Goal: Task Accomplishment & Management: Use online tool/utility

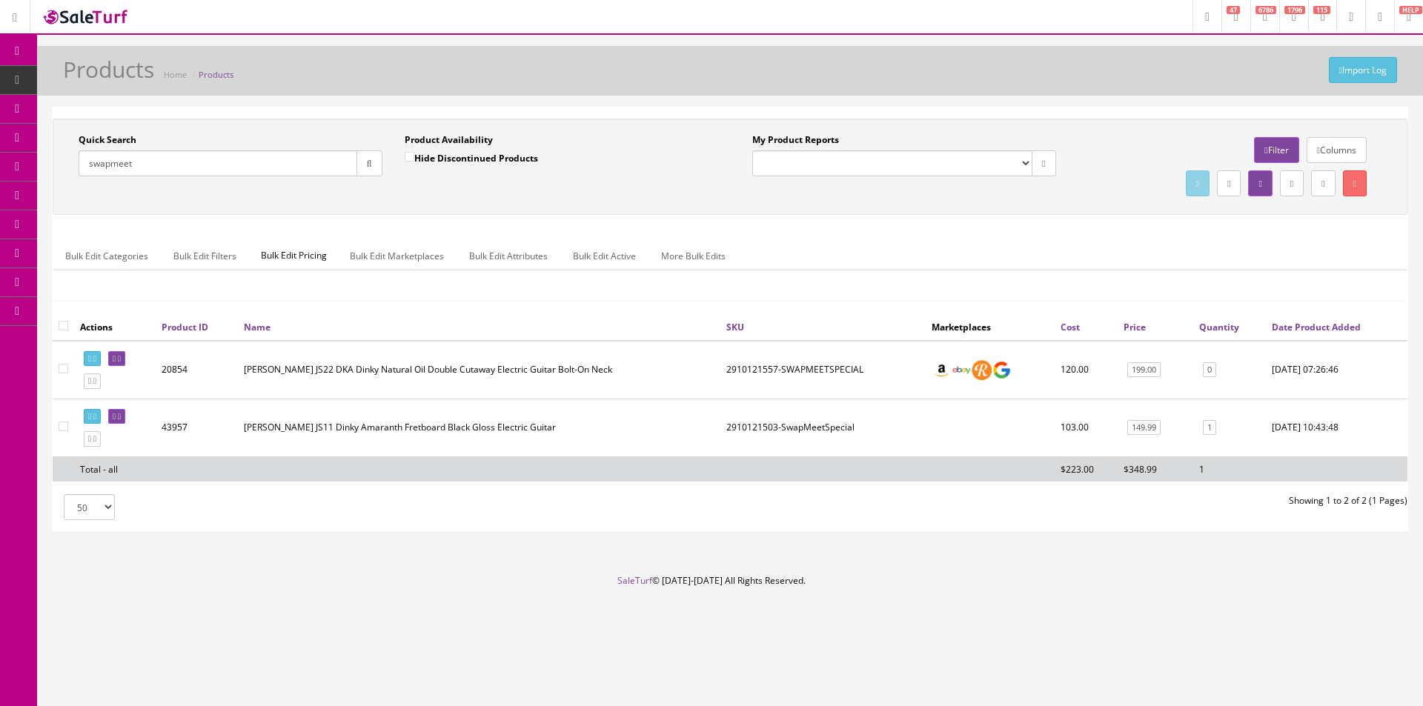
click at [207, 156] on input "swapmeet" at bounding box center [218, 163] width 279 height 26
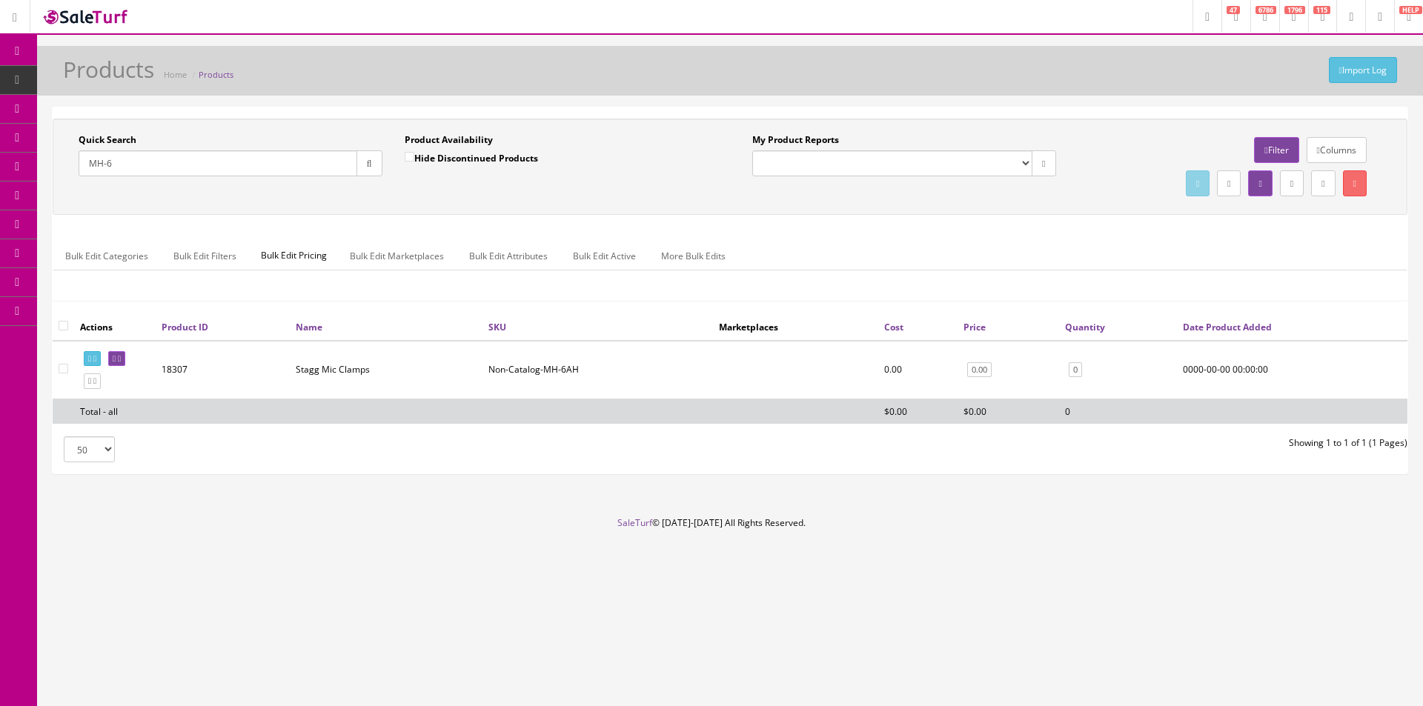
click at [171, 161] on input "MH-6" at bounding box center [218, 163] width 279 height 26
click at [212, 167] on input "MH-6" at bounding box center [218, 163] width 279 height 26
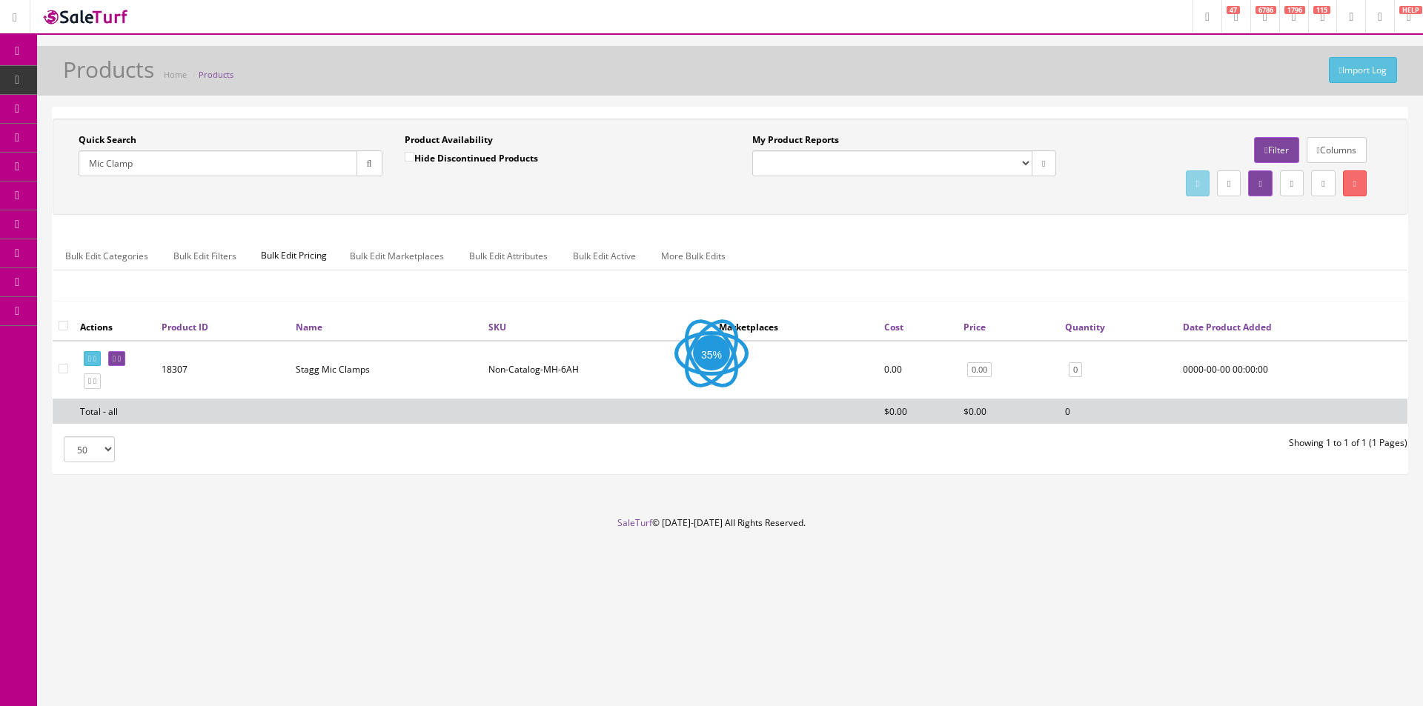
type input "Mic Clamp"
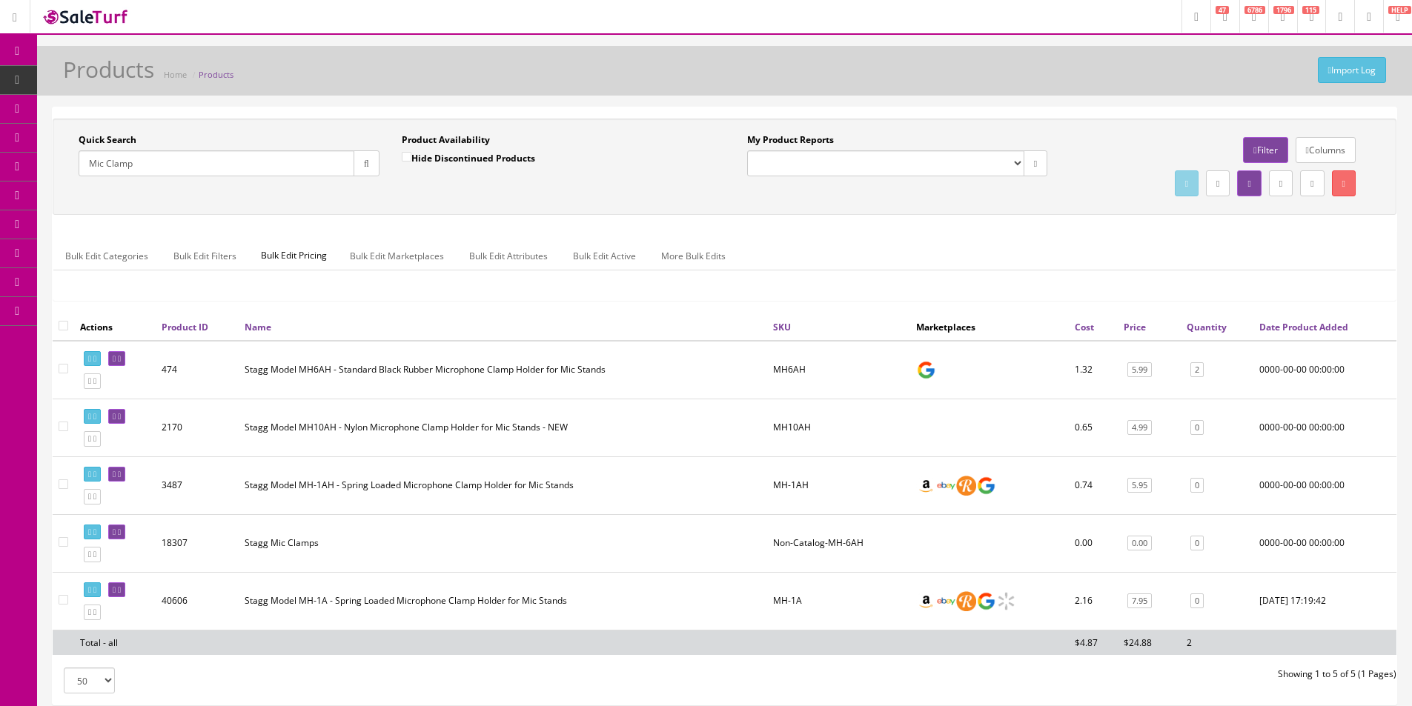
click at [250, 158] on input "Mic Clamp" at bounding box center [217, 163] width 276 height 26
click at [401, 371] on td "Stagg Model MH6AH - Standard Black Rubber Microphone Clamp Holder for Mic Stands" at bounding box center [503, 370] width 528 height 59
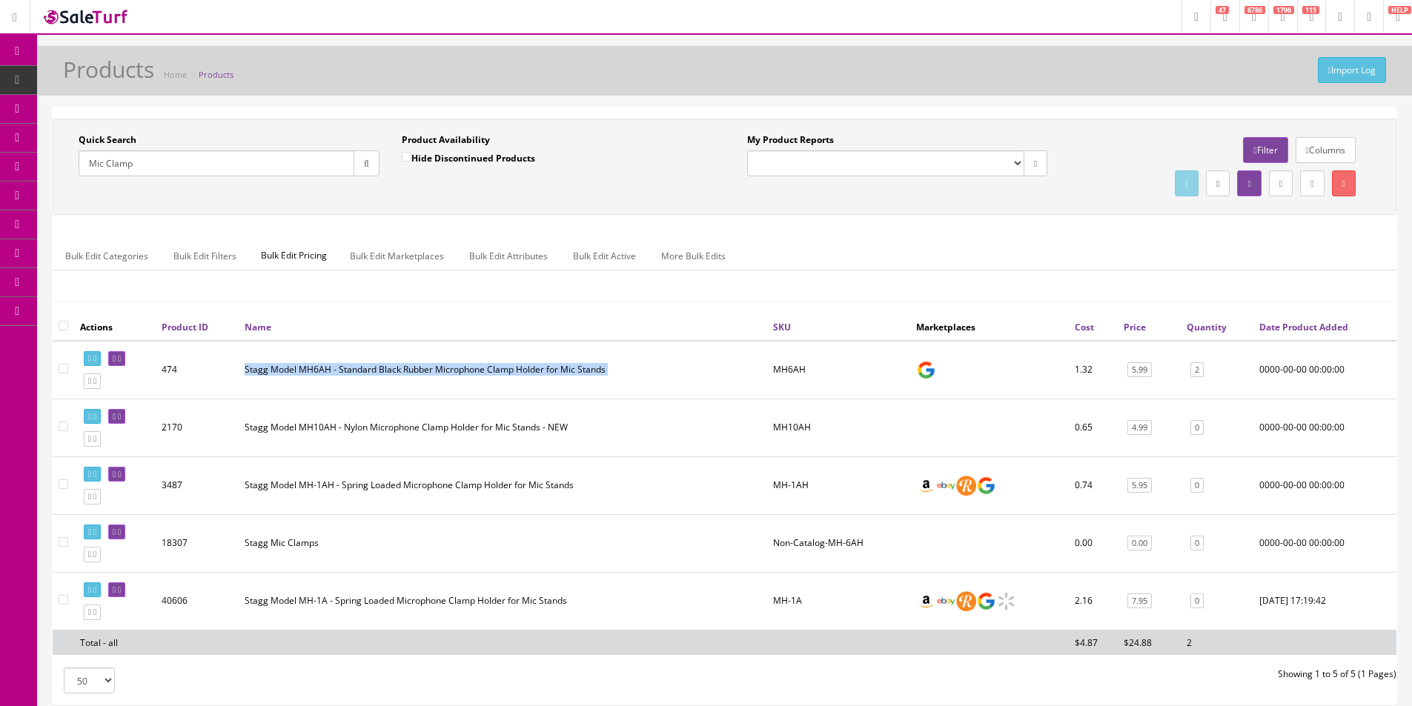
click at [401, 371] on td "Stagg Model MH6AH - Standard Black Rubber Microphone Clamp Holder for Mic Stands" at bounding box center [503, 370] width 528 height 59
click at [326, 393] on td "Stagg Model MH6AH - Standard Black Rubber Microphone Clamp Holder for Mic Stands" at bounding box center [503, 370] width 528 height 59
click at [58, 372] on td at bounding box center [63, 370] width 21 height 59
click at [60, 366] on input"] "checkbox" at bounding box center [64, 369] width 10 height 10
checkbox input"] "true"
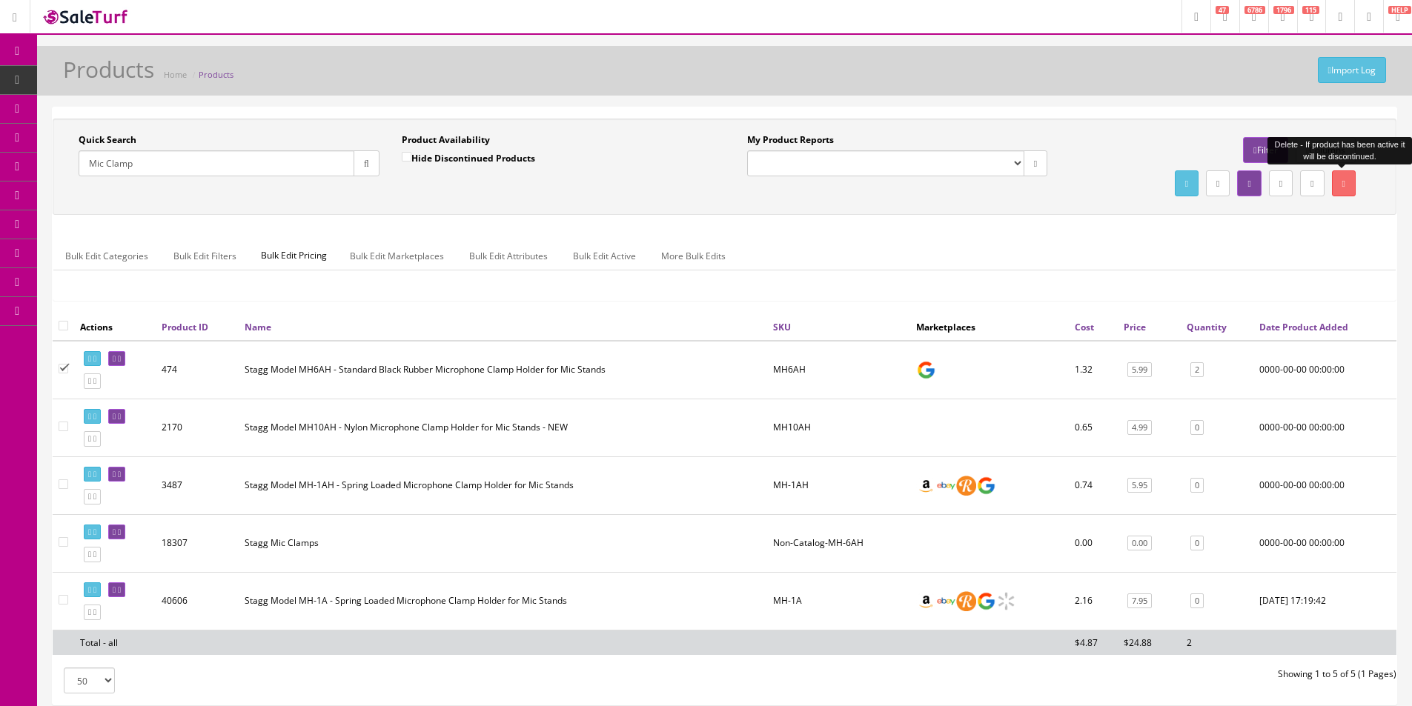
click at [1334, 192] on link at bounding box center [1344, 183] width 24 height 26
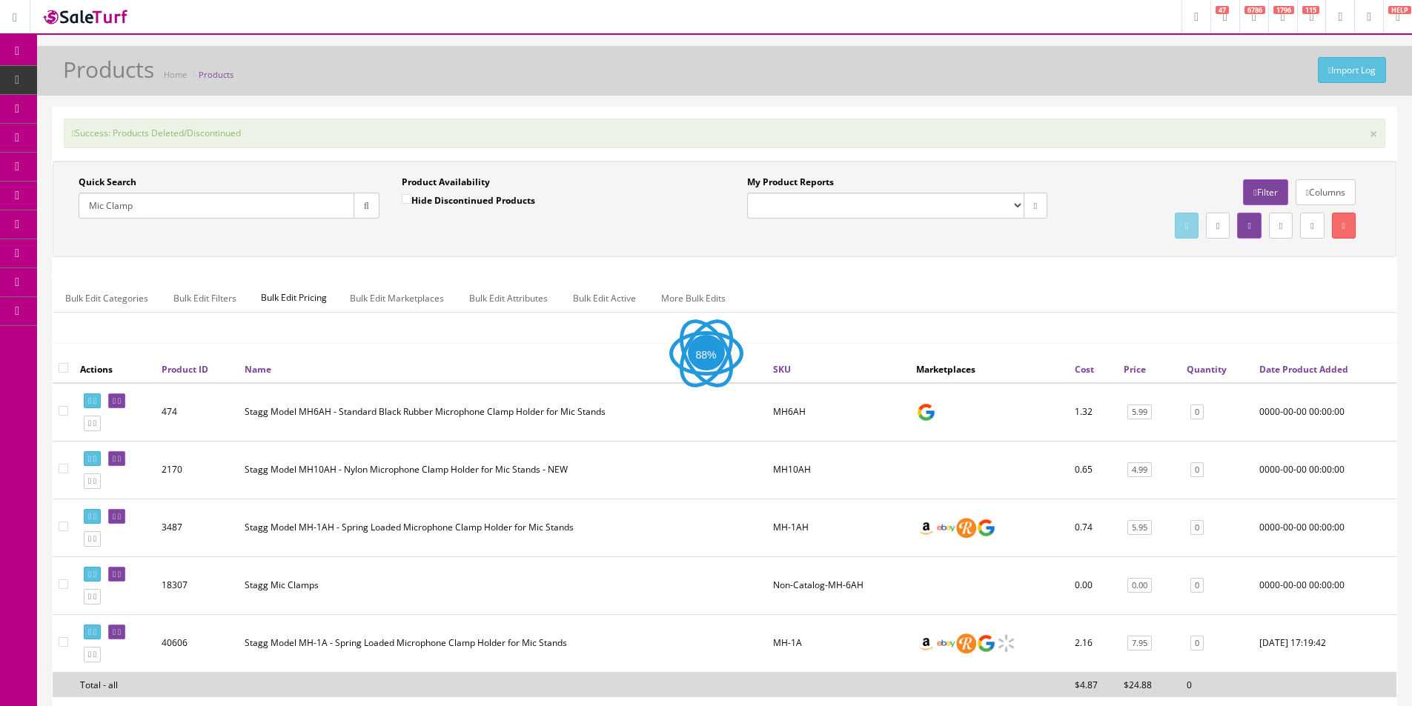
click at [129, 202] on input "Mic Clamp" at bounding box center [217, 206] width 276 height 26
type input "Microphone Stand"
click at [405, 196] on input "Hide Discontinued Products" at bounding box center [407, 199] width 10 height 10
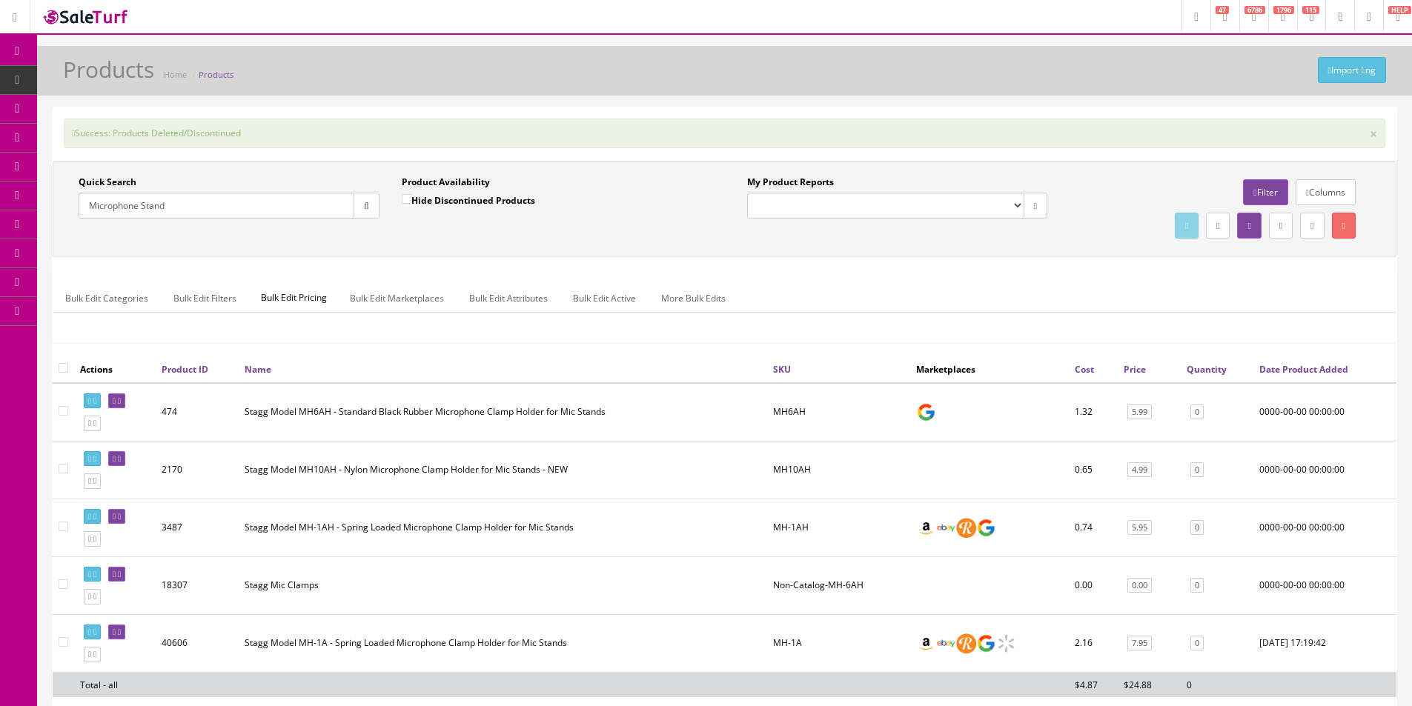
checkbox input "true"
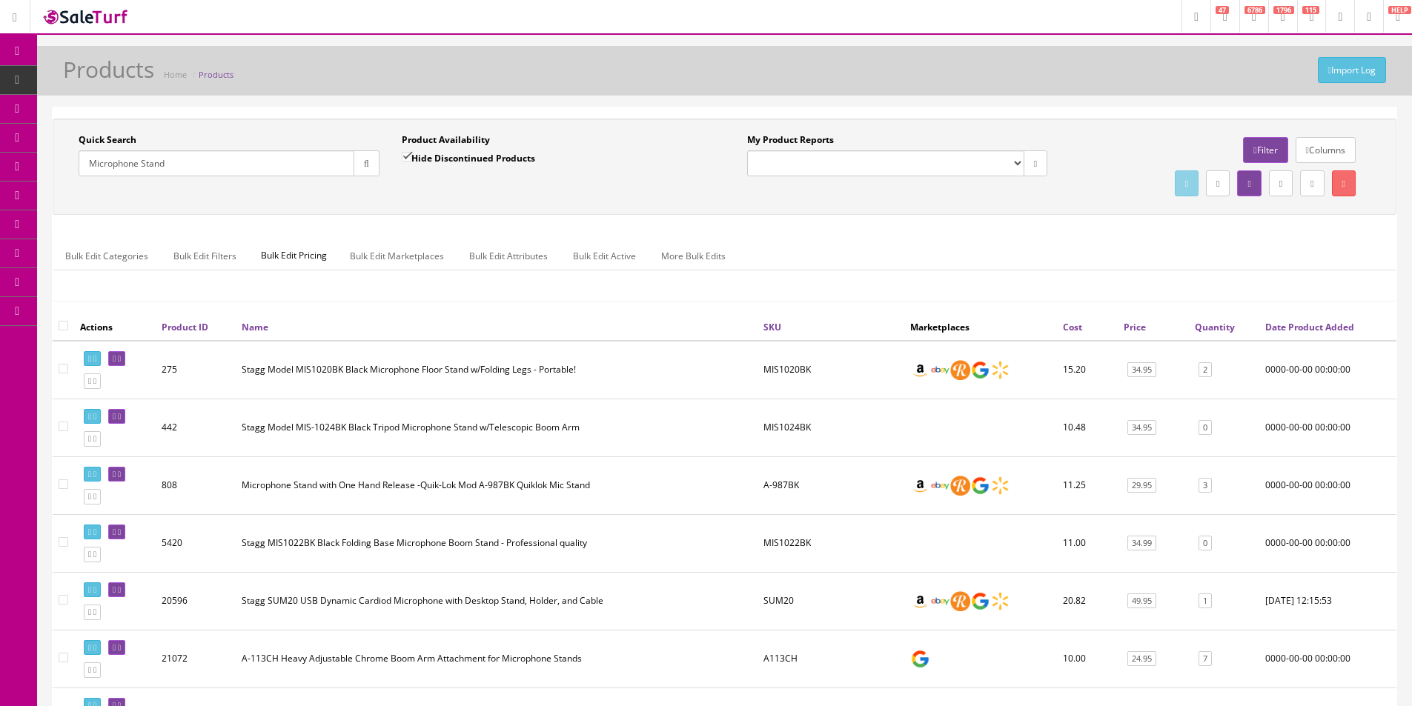
click at [642, 181] on div "Product Availability Hide Discontinued Products Date To" at bounding box center [552, 160] width 323 height 54
click at [642, 180] on div "Product Availability Hide Discontinued Products Date To" at bounding box center [552, 160] width 323 height 54
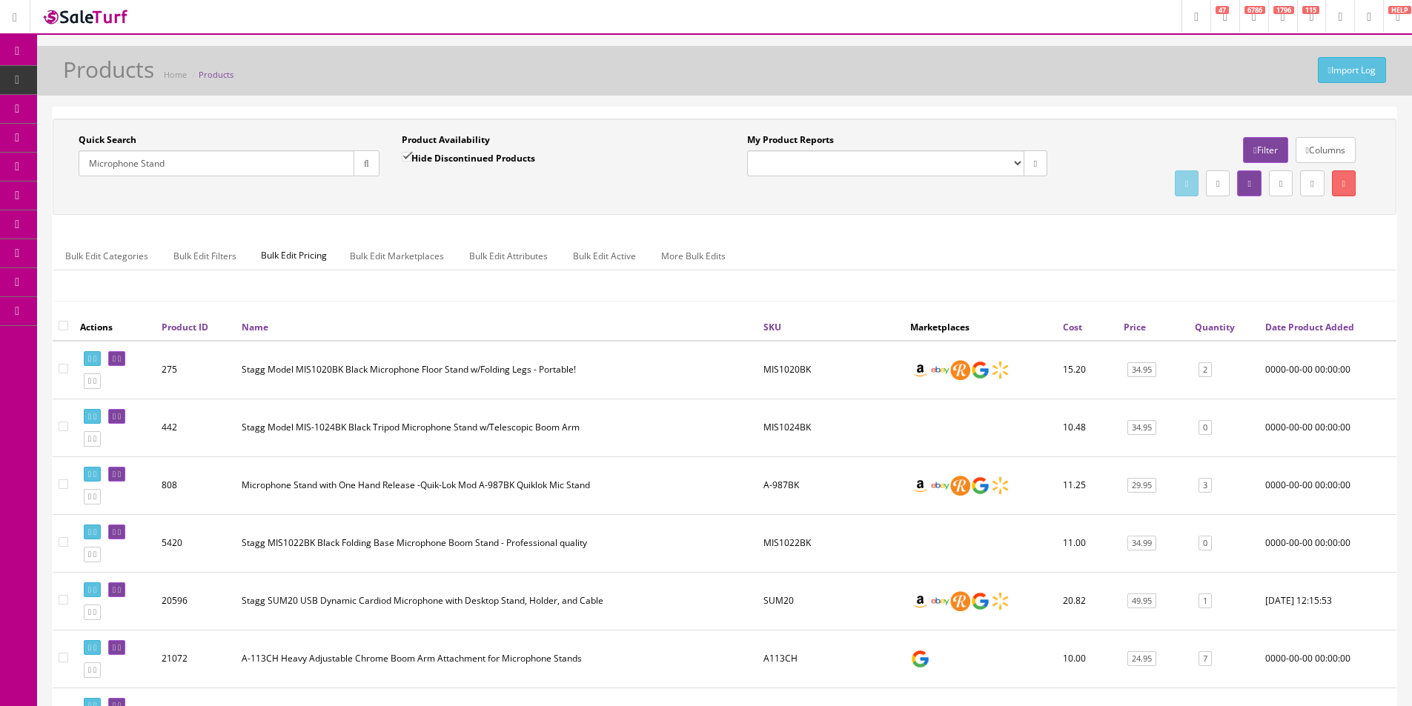
click at [642, 179] on div "Product Availability Hide Discontinued Products Date To" at bounding box center [552, 160] width 323 height 54
click at [635, 368] on td "Stagg Model MIS1020BK Black Microphone Floor Stand w/Folding Legs - Portable!" at bounding box center [497, 370] width 522 height 59
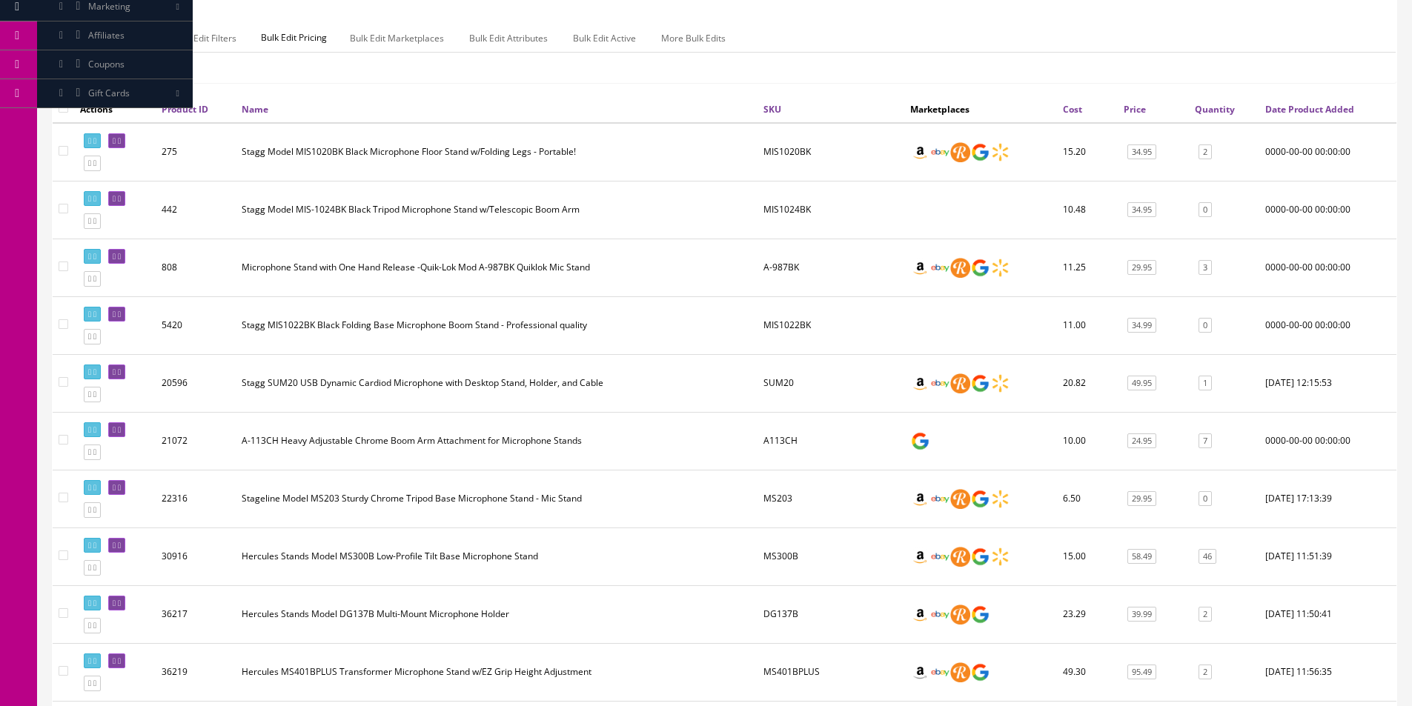
scroll to position [371, 0]
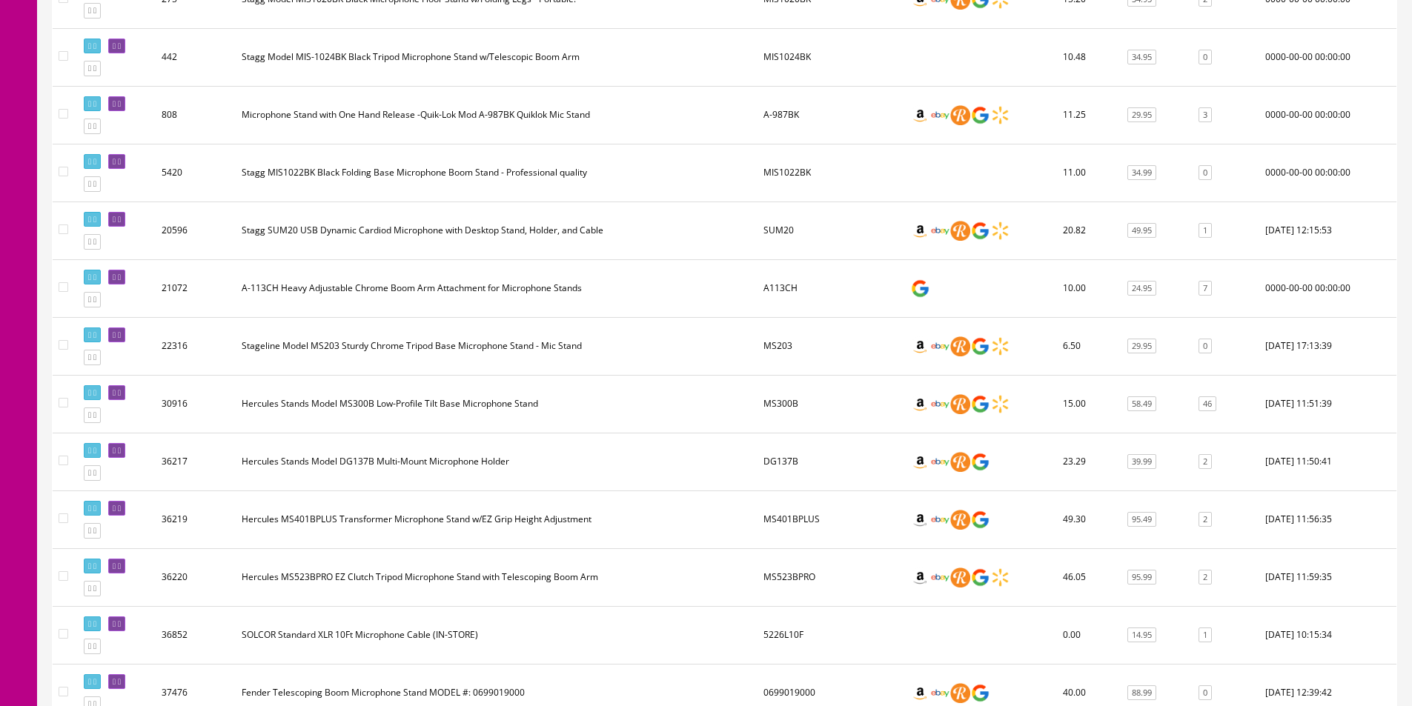
click at [531, 399] on td "Hercules Stands Model MS300B Low-Profile Tilt Base Microphone Stand" at bounding box center [497, 404] width 522 height 58
click at [486, 409] on td "Hercules Stands Model MS300B Low-Profile Tilt Base Microphone Stand" at bounding box center [497, 404] width 522 height 58
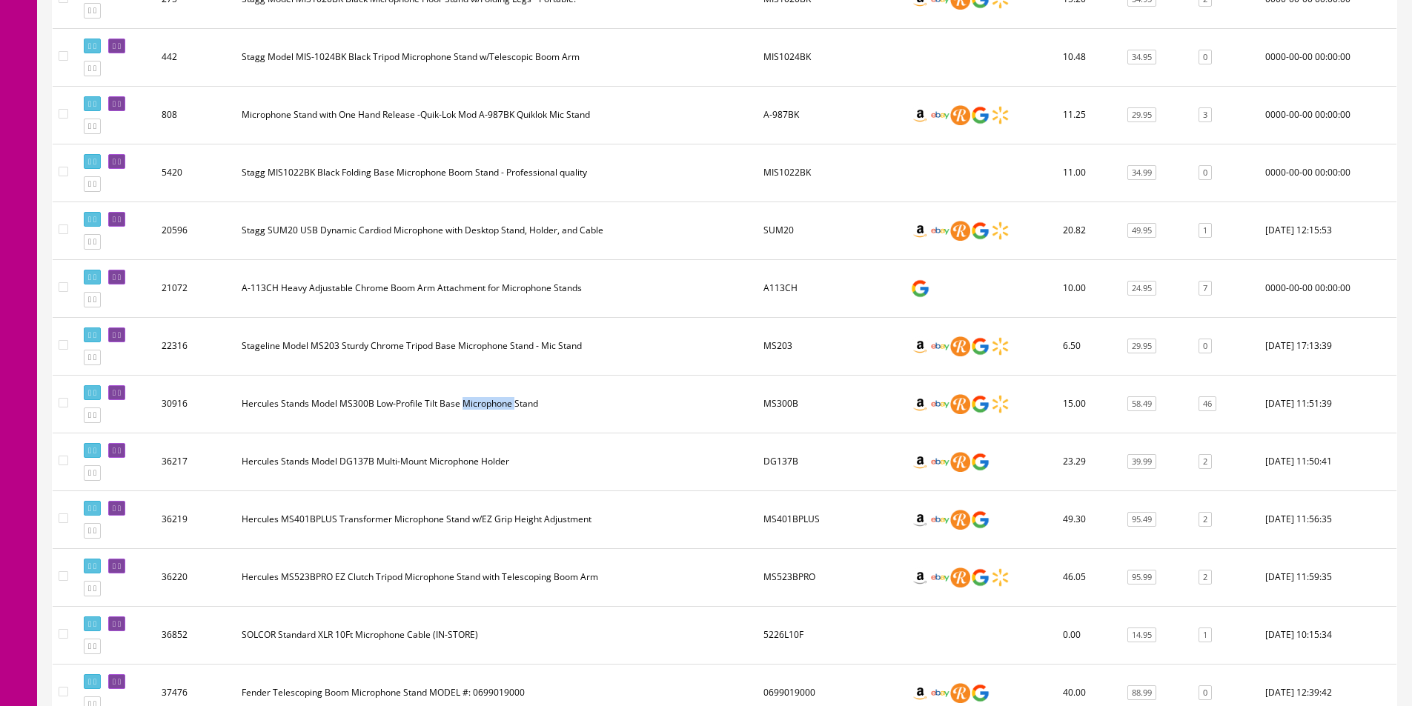
click at [497, 405] on td "Hercules Stands Model MS300B Low-Profile Tilt Base Microphone Stand" at bounding box center [497, 404] width 522 height 58
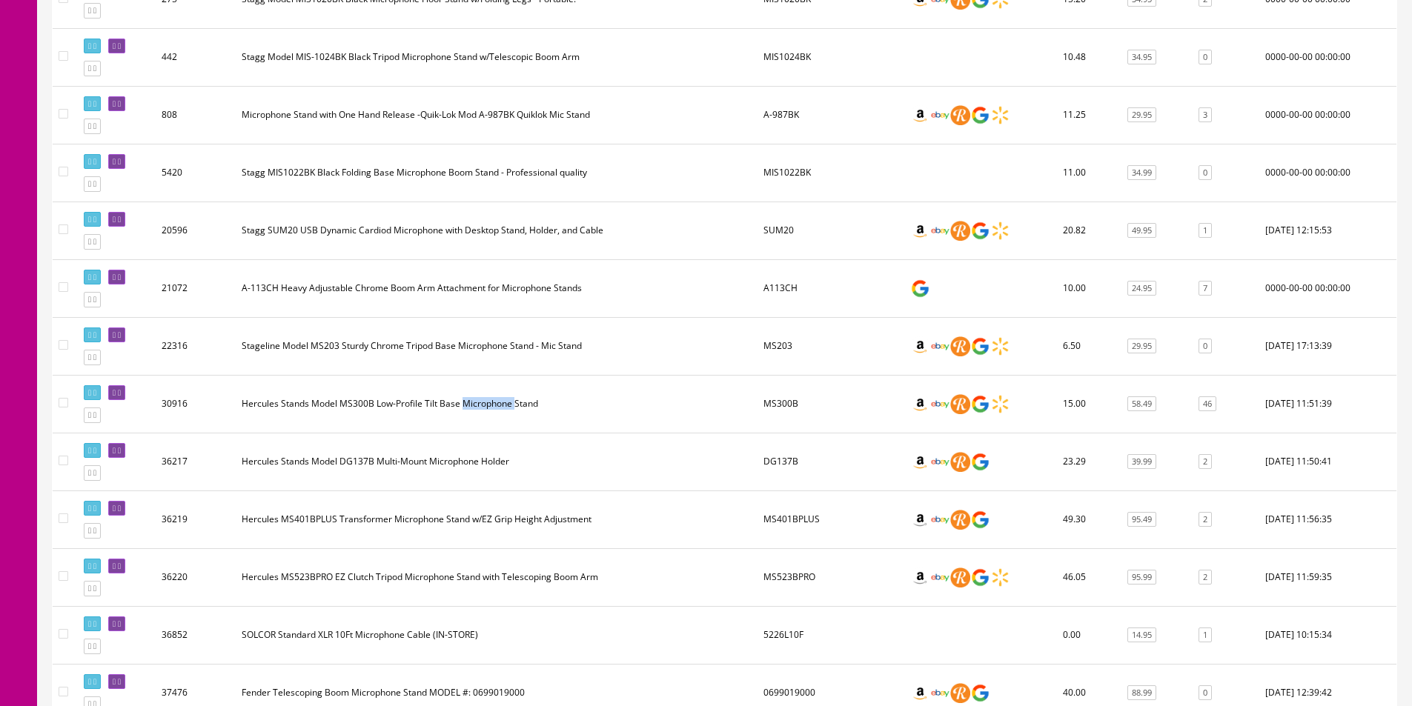
click at [497, 405] on td "Hercules Stands Model MS300B Low-Profile Tilt Base Microphone Stand" at bounding box center [497, 404] width 522 height 58
drag, startPoint x: 497, startPoint y: 405, endPoint x: 468, endPoint y: 405, distance: 28.9
click at [497, 405] on td "Hercules Stands Model MS300B Low-Profile Tilt Base Microphone Stand" at bounding box center [497, 404] width 522 height 58
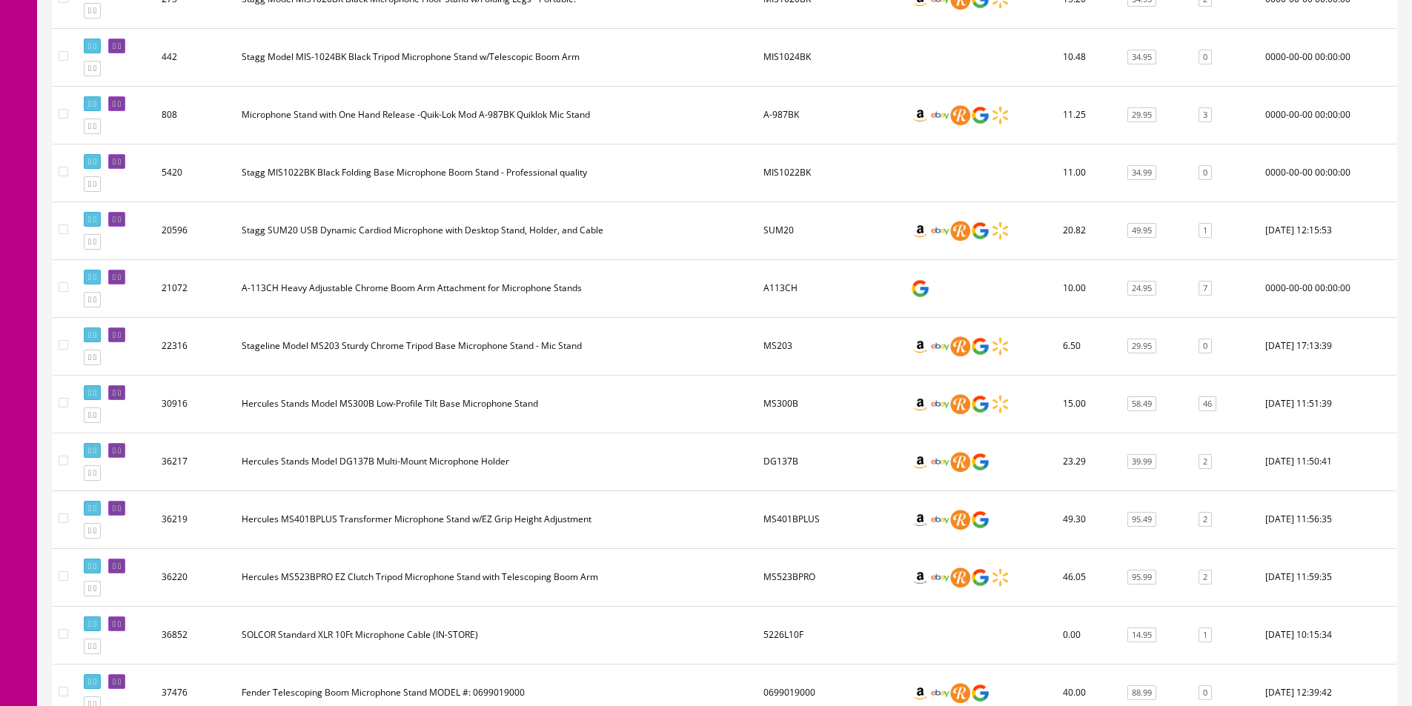
click at [390, 406] on td "Hercules Stands Model MS300B Low-Profile Tilt Base Microphone Stand" at bounding box center [497, 404] width 522 height 58
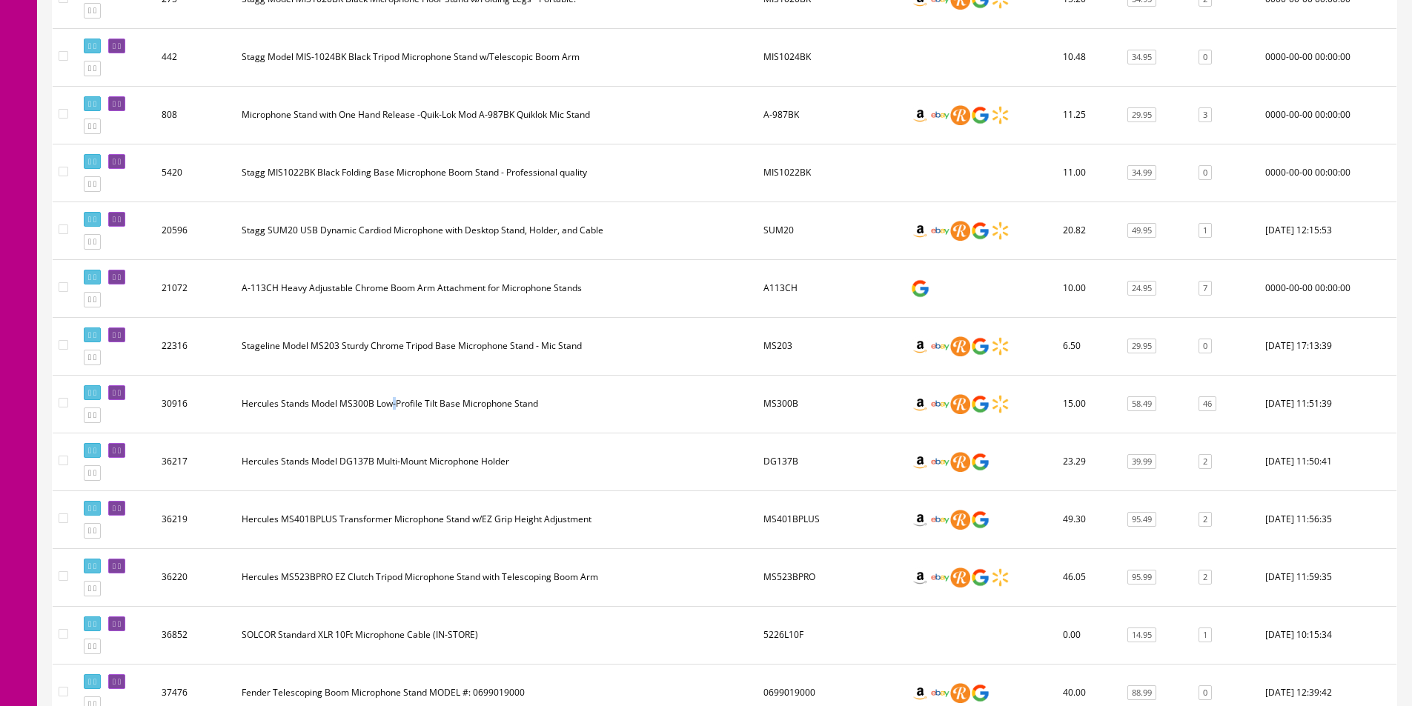
click at [390, 406] on td "Hercules Stands Model MS300B Low-Profile Tilt Base Microphone Stand" at bounding box center [497, 404] width 522 height 58
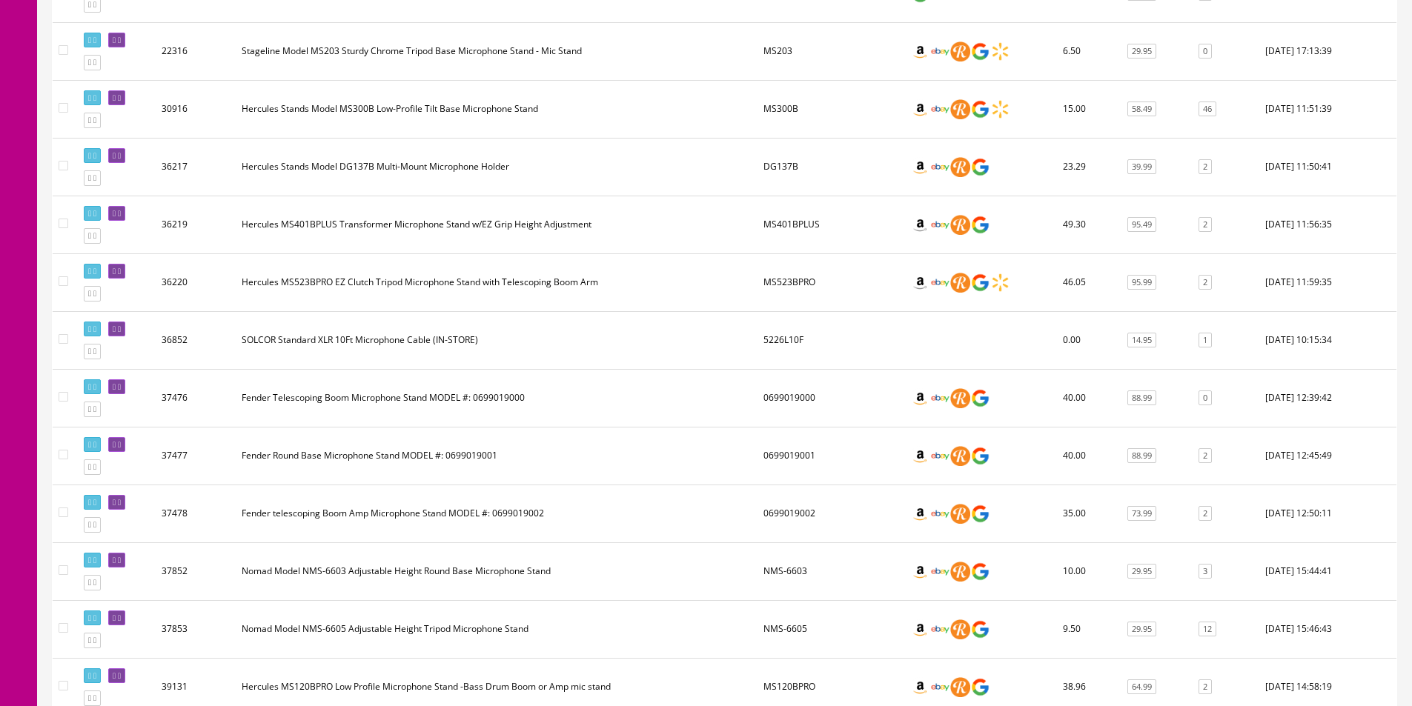
scroll to position [815, 0]
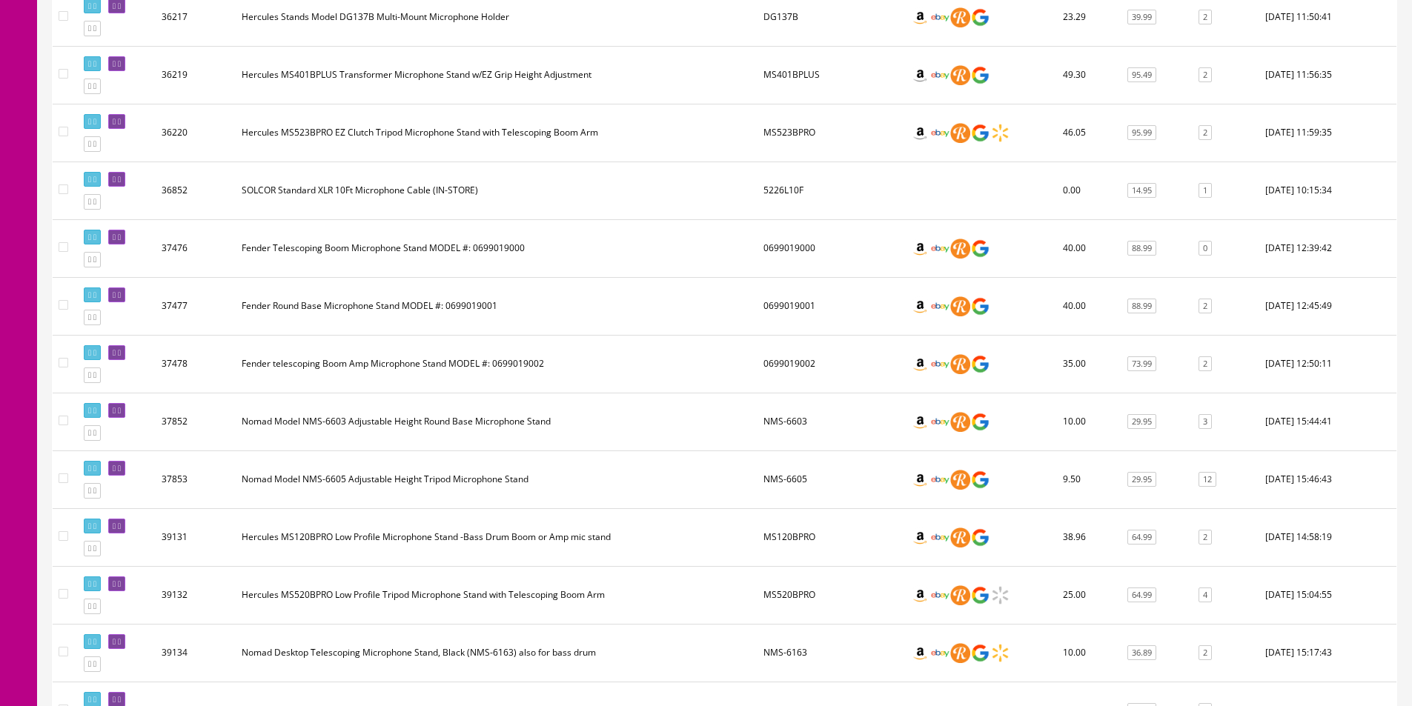
click at [714, 431] on td "Nomad Model NMS-6603 Adjustable Height Round Base Microphone Stand" at bounding box center [497, 422] width 522 height 58
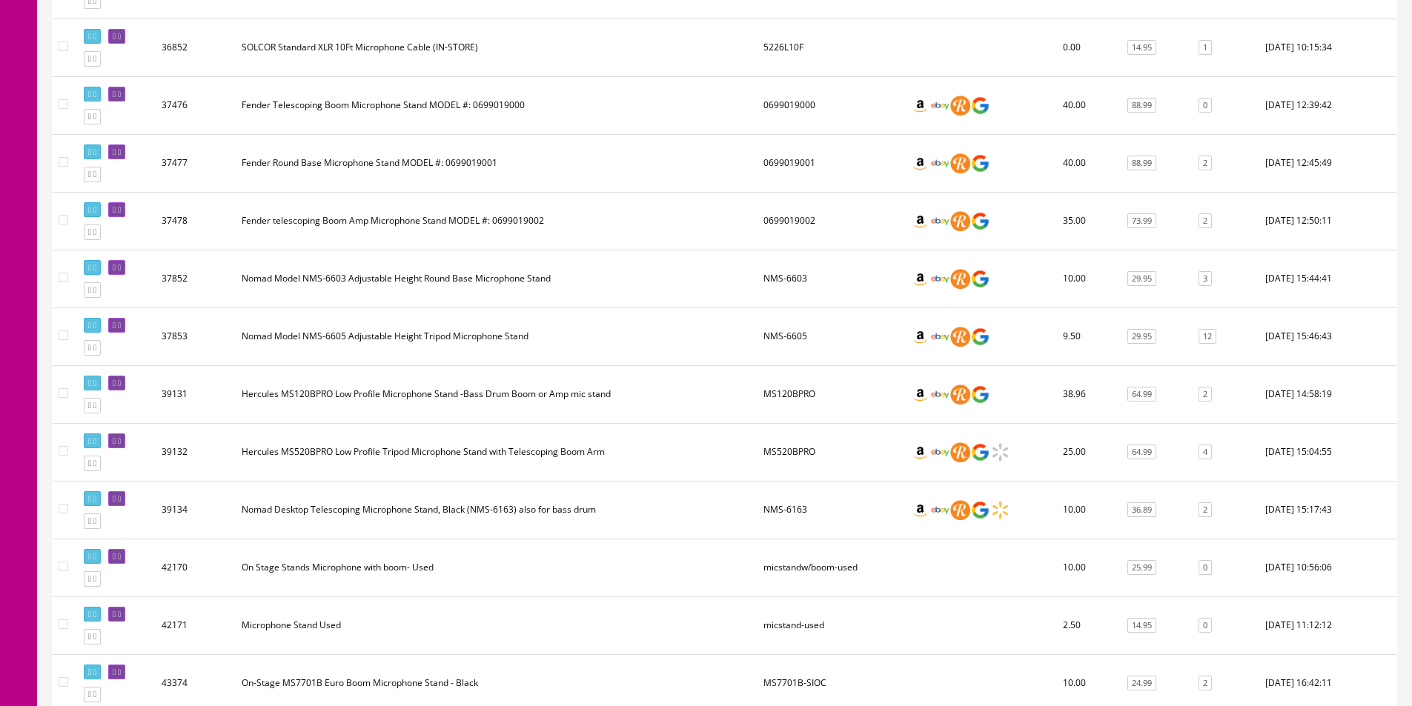
scroll to position [1037, 0]
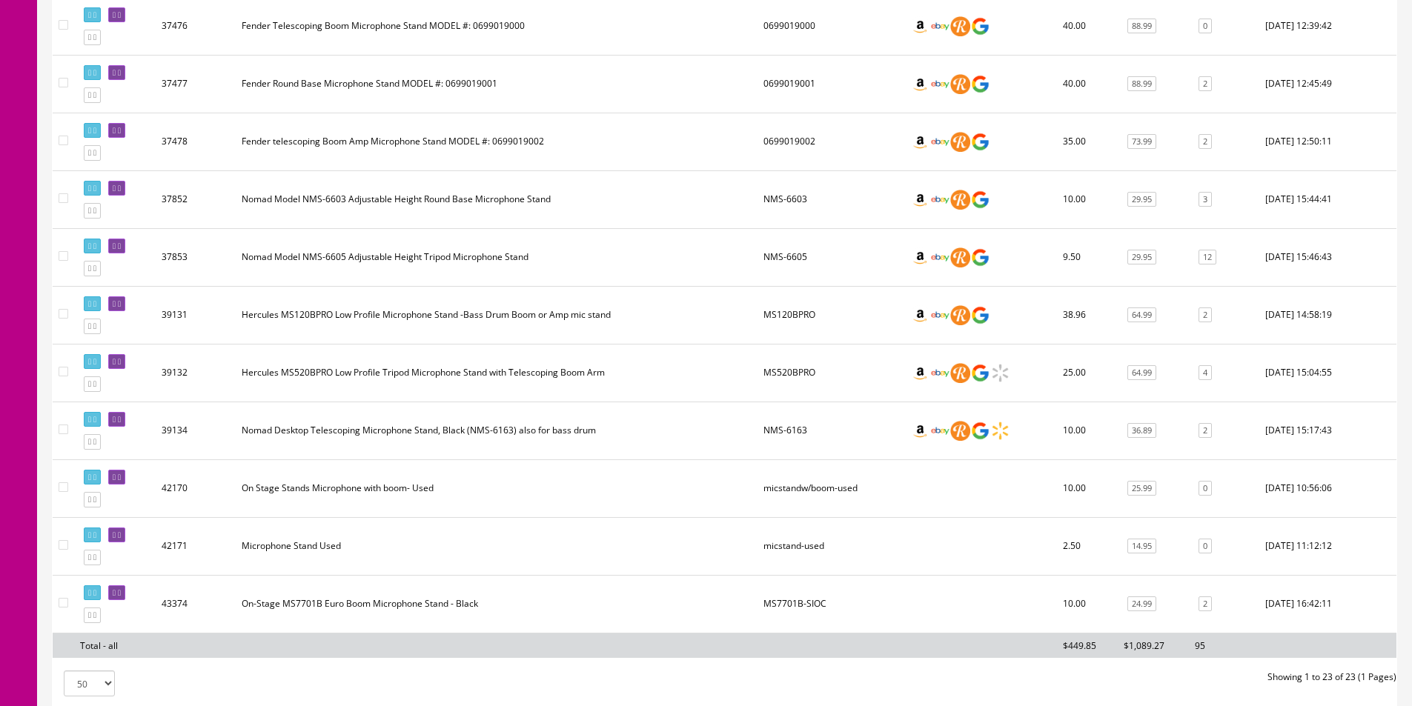
click at [585, 376] on td "Hercules MS520BPRO Low Profile Tripod Microphone Stand with Telescoping Boom Arm" at bounding box center [497, 373] width 522 height 58
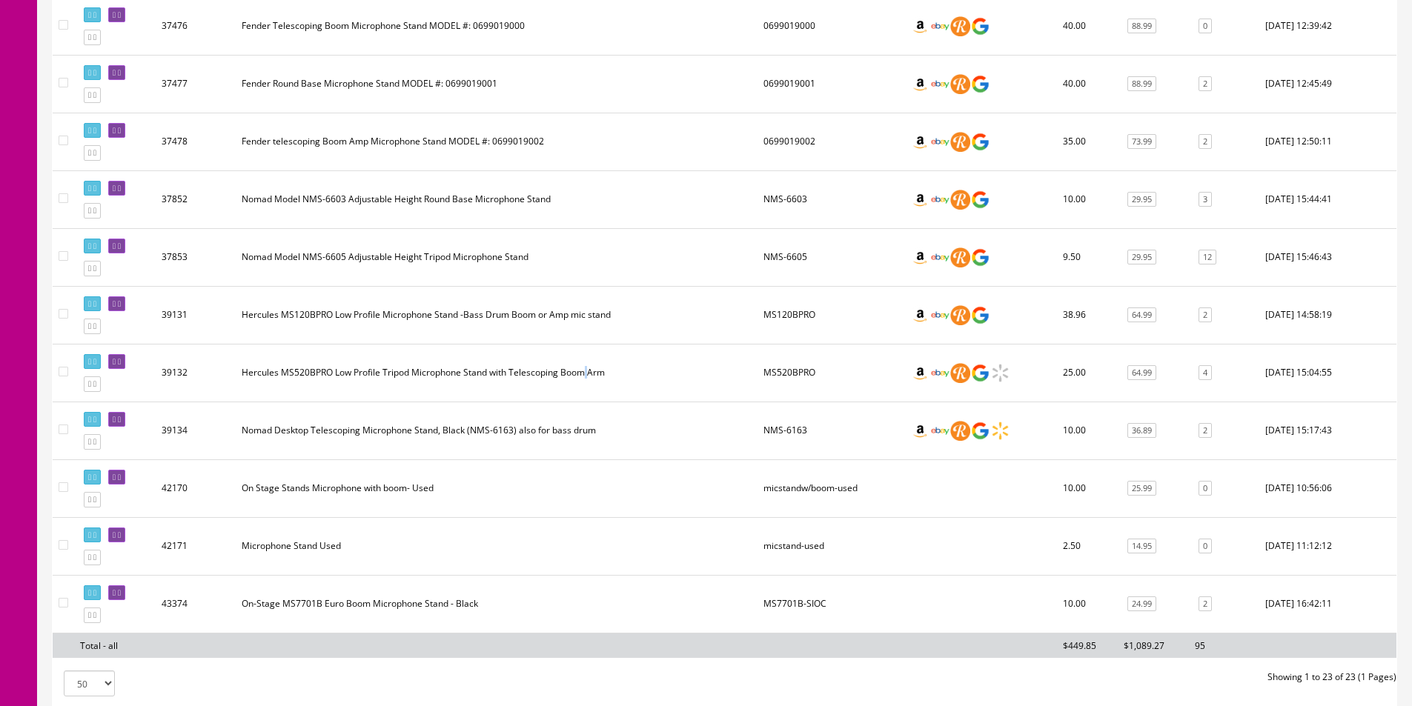
click at [585, 376] on td "Hercules MS520BPRO Low Profile Tripod Microphone Stand with Telescoping Boom Arm" at bounding box center [497, 373] width 522 height 58
click at [420, 382] on td "Hercules MS520BPRO Low Profile Tripod Microphone Stand with Telescoping Boom Arm" at bounding box center [497, 373] width 522 height 58
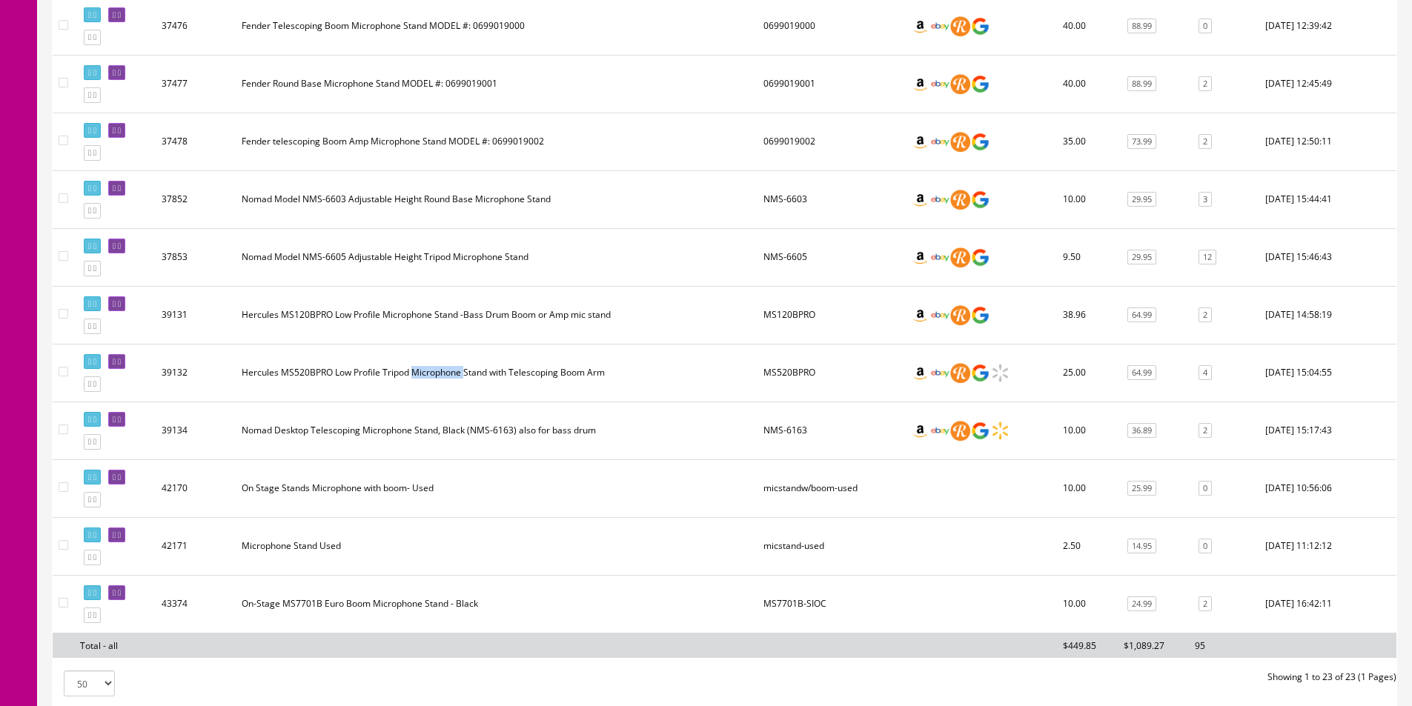
click at [420, 382] on td "Hercules MS520BPRO Low Profile Tripod Microphone Stand with Telescoping Boom Arm" at bounding box center [497, 373] width 522 height 58
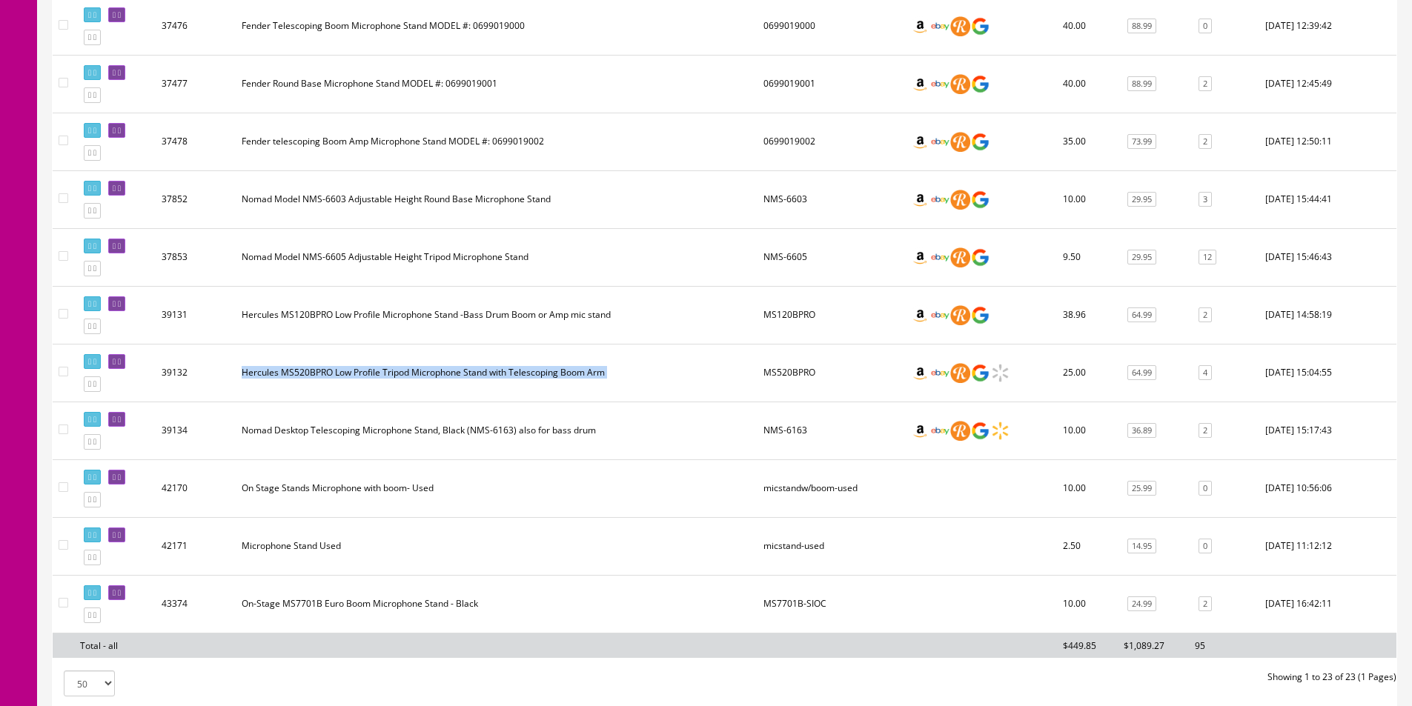
click at [420, 382] on td "Hercules MS520BPRO Low Profile Tripod Microphone Stand with Telescoping Boom Arm" at bounding box center [497, 373] width 522 height 58
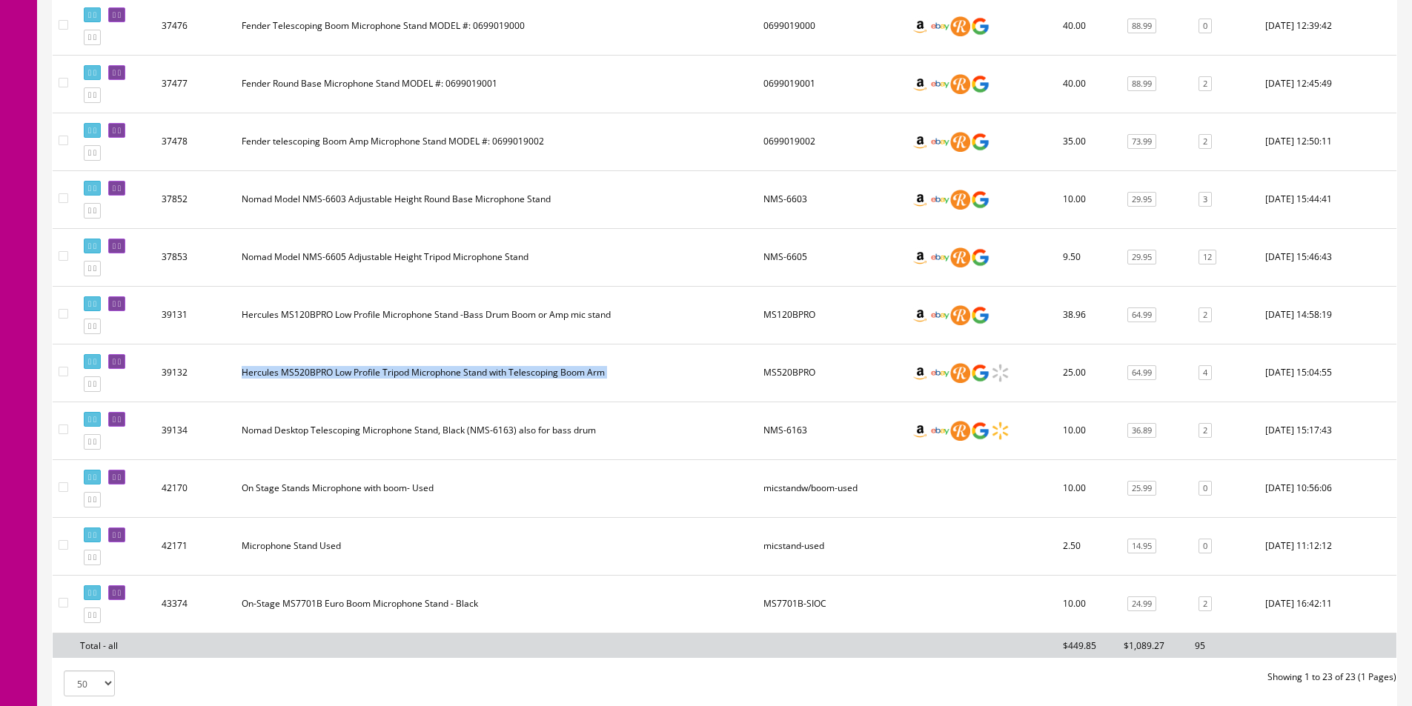
click at [420, 382] on td "Hercules MS520BPRO Low Profile Tripod Microphone Stand with Telescoping Boom Arm" at bounding box center [497, 373] width 522 height 58
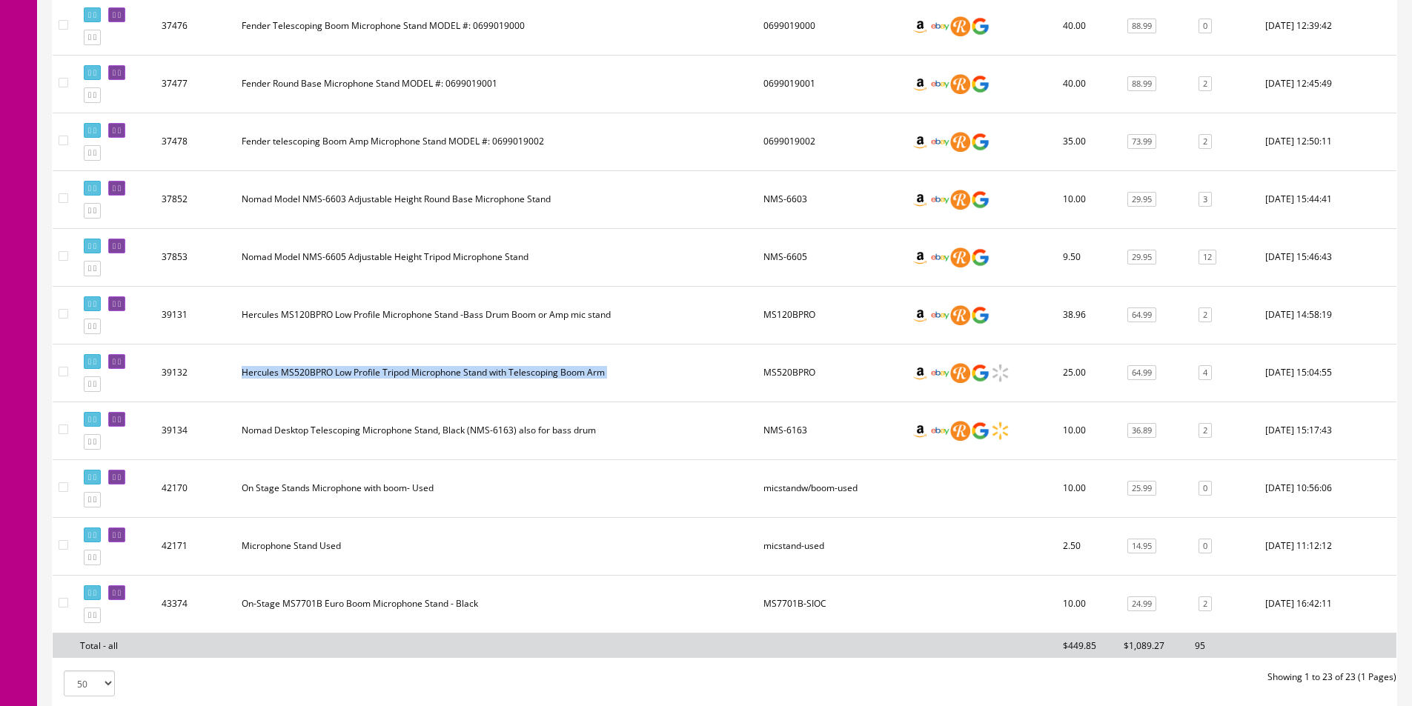
click at [420, 382] on td "Hercules MS520BPRO Low Profile Tripod Microphone Stand with Telescoping Boom Arm" at bounding box center [497, 373] width 522 height 58
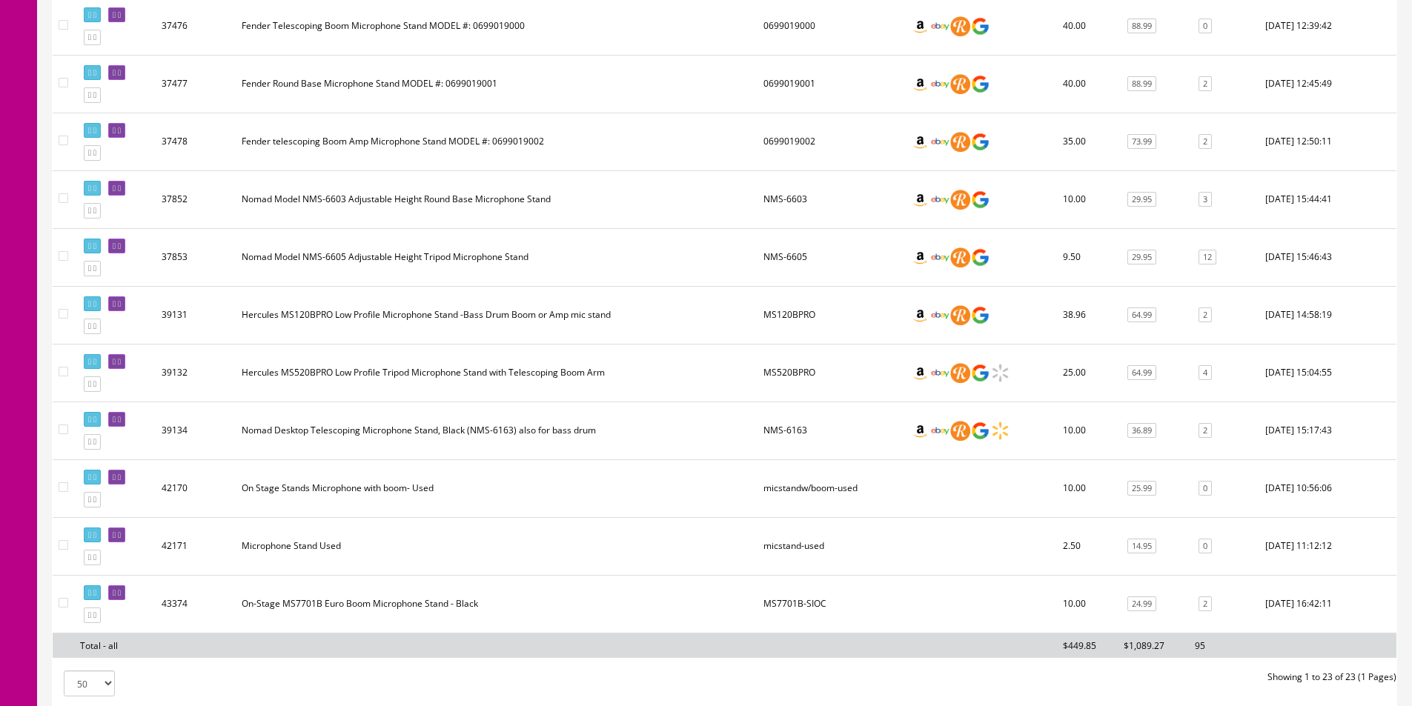
click at [420, 382] on td "Hercules MS520BPRO Low Profile Tripod Microphone Stand with Telescoping Boom Arm" at bounding box center [497, 373] width 522 height 58
drag, startPoint x: 420, startPoint y: 382, endPoint x: 382, endPoint y: 418, distance: 52.4
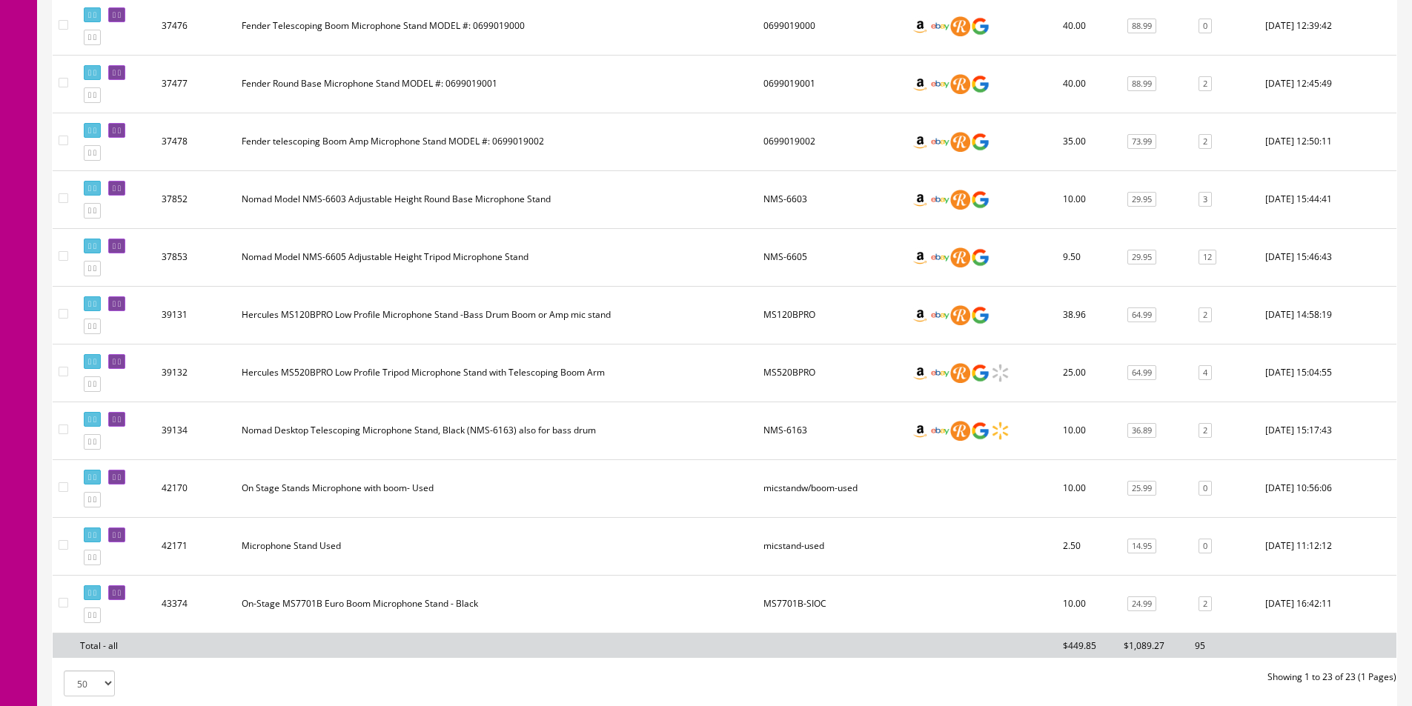
click at [420, 382] on td "Hercules MS520BPRO Low Profile Tripod Microphone Stand with Telescoping Boom Arm" at bounding box center [497, 373] width 522 height 58
click at [503, 377] on td "Hercules MS520BPRO Low Profile Tripod Microphone Stand with Telescoping Boom Arm" at bounding box center [497, 373] width 522 height 58
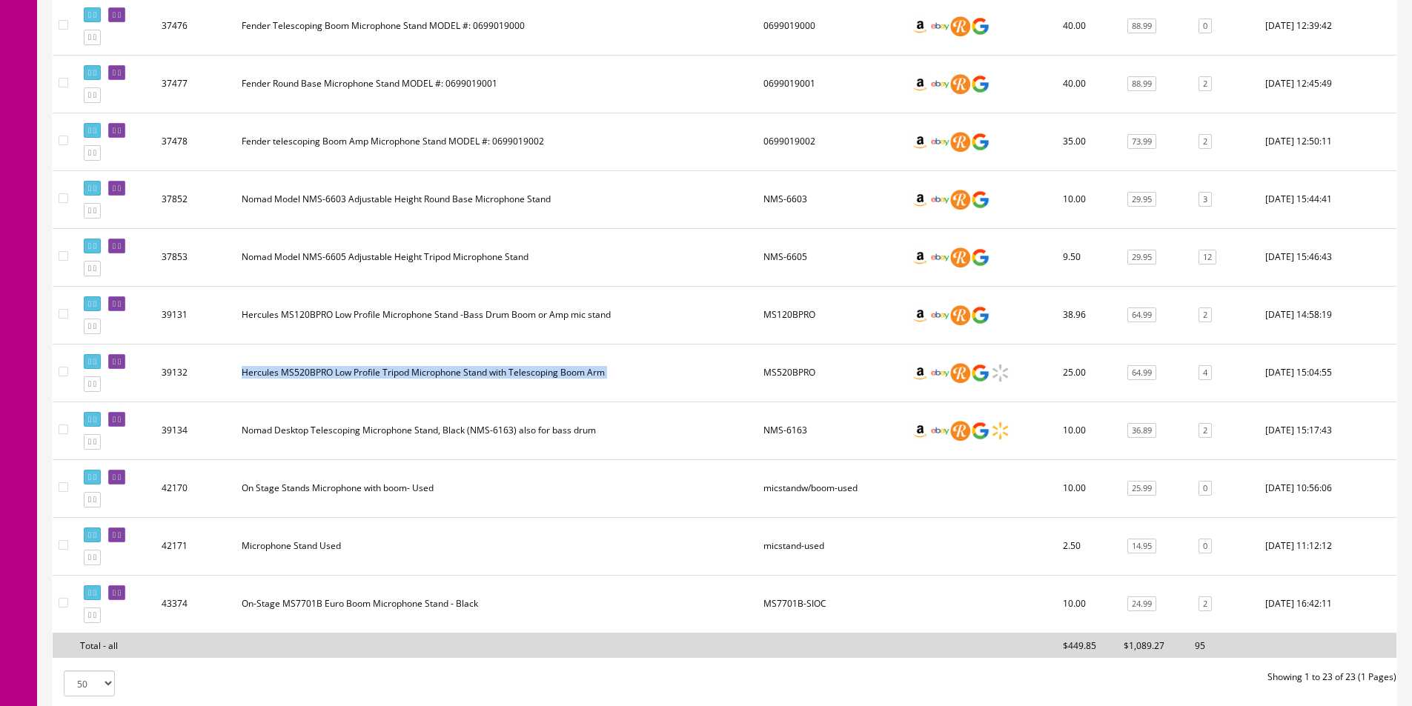
click at [503, 377] on td "Hercules MS520BPRO Low Profile Tripod Microphone Stand with Telescoping Boom Arm" at bounding box center [497, 373] width 522 height 58
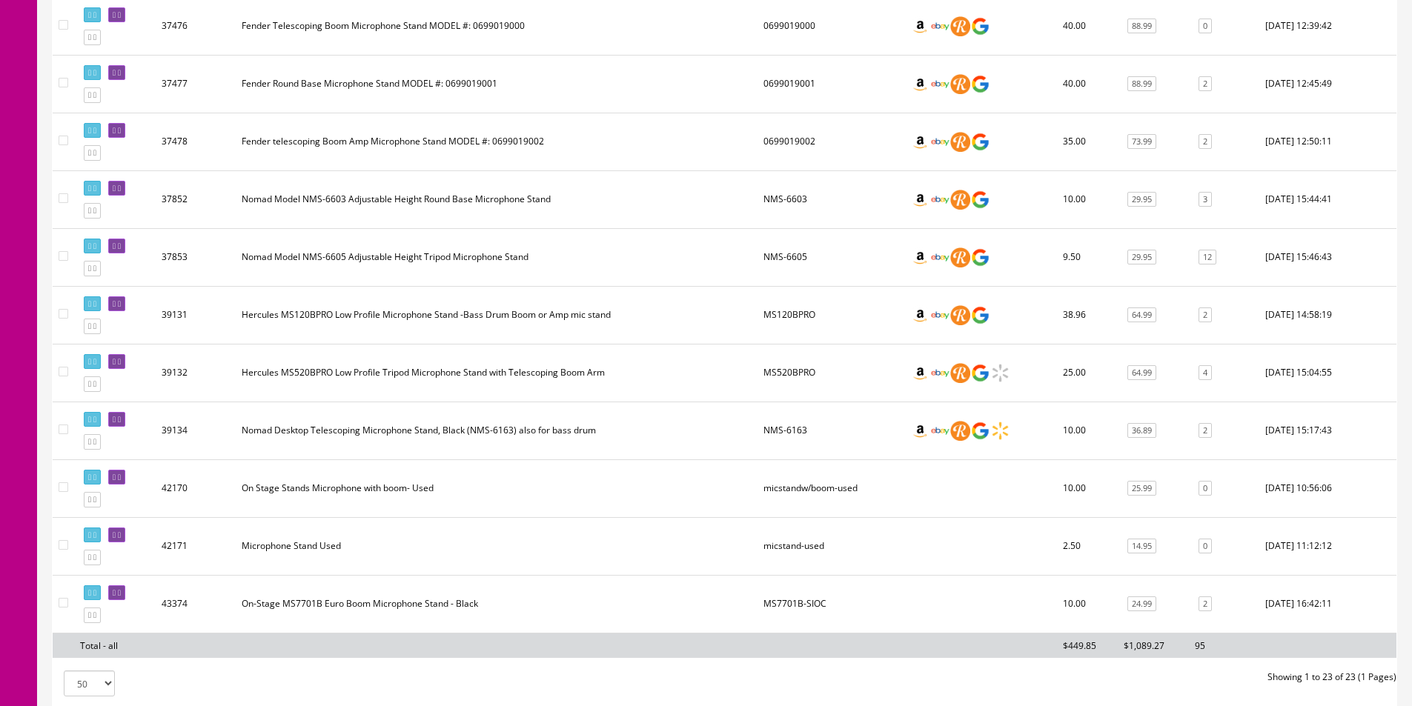
click at [503, 377] on td "Hercules MS520BPRO Low Profile Tripod Microphone Stand with Telescoping Boom Arm" at bounding box center [497, 373] width 522 height 58
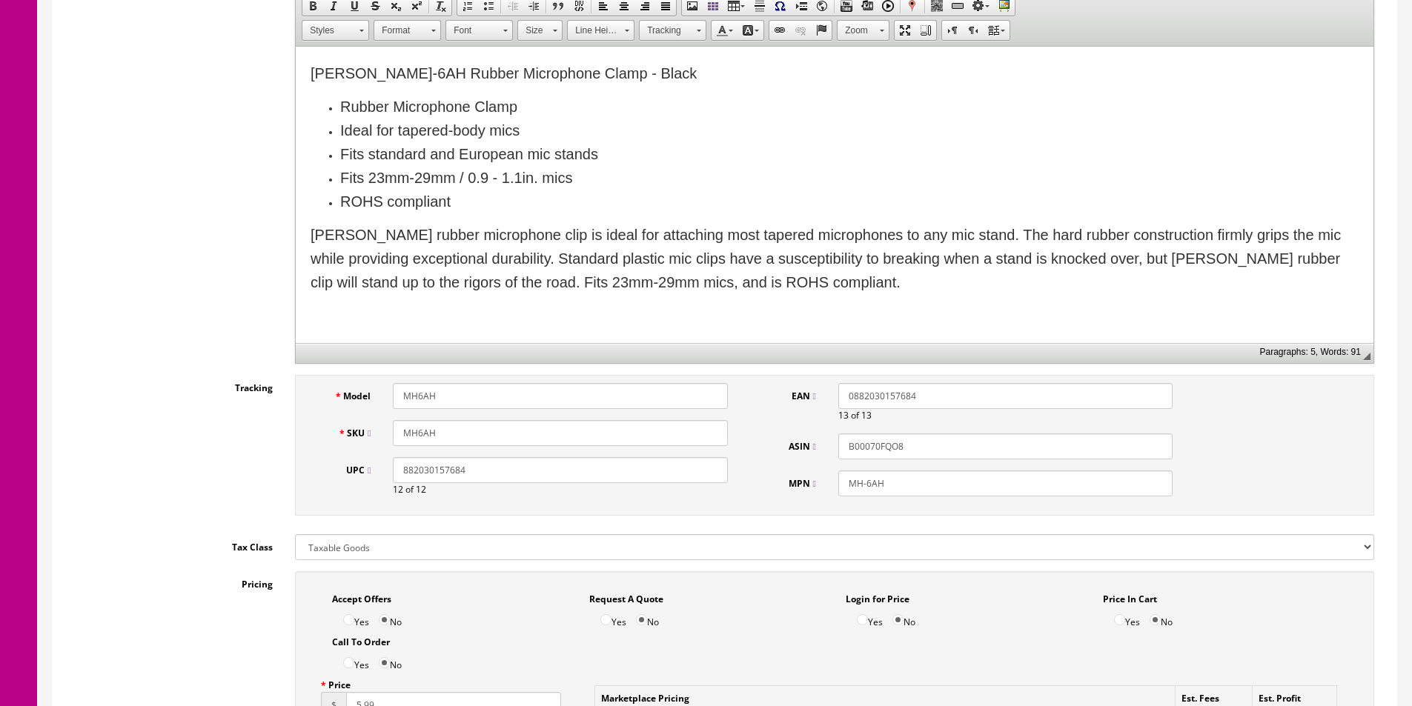
scroll to position [222, 0]
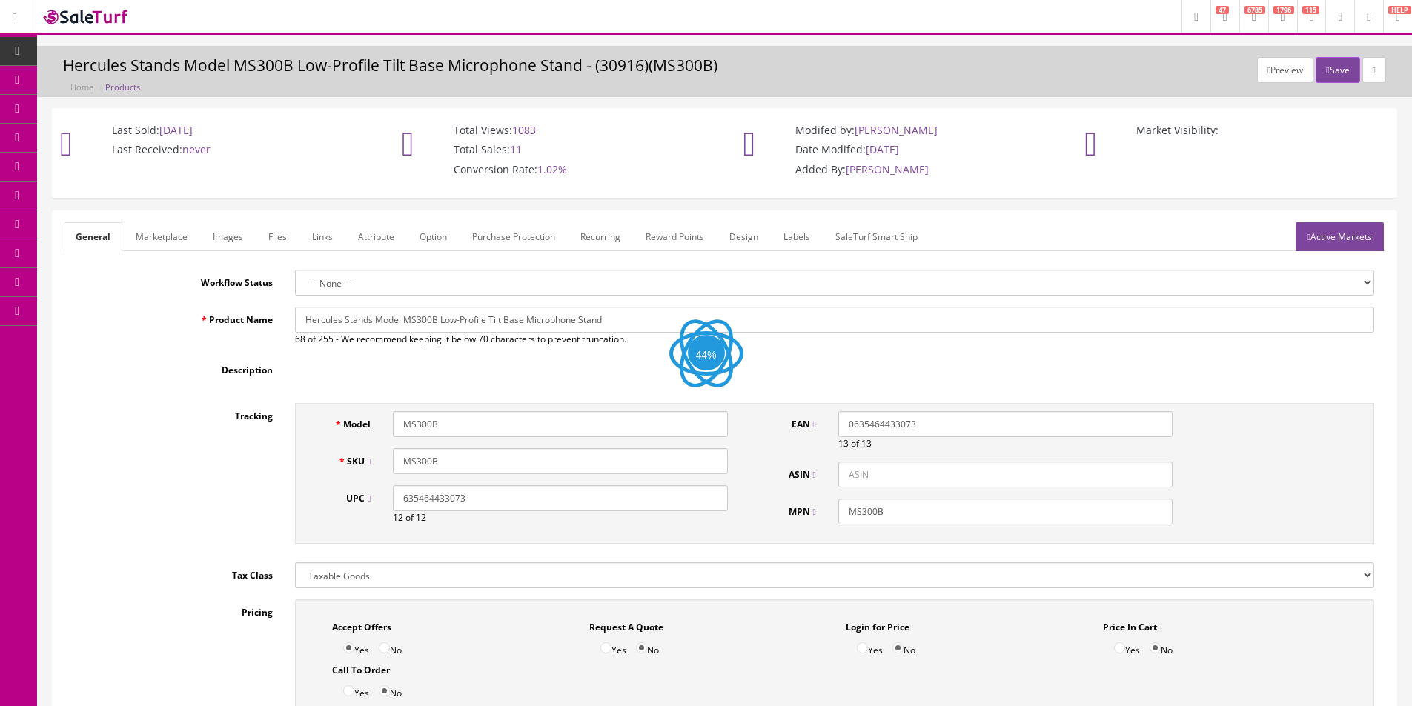
click at [235, 240] on link "Images" at bounding box center [228, 236] width 54 height 29
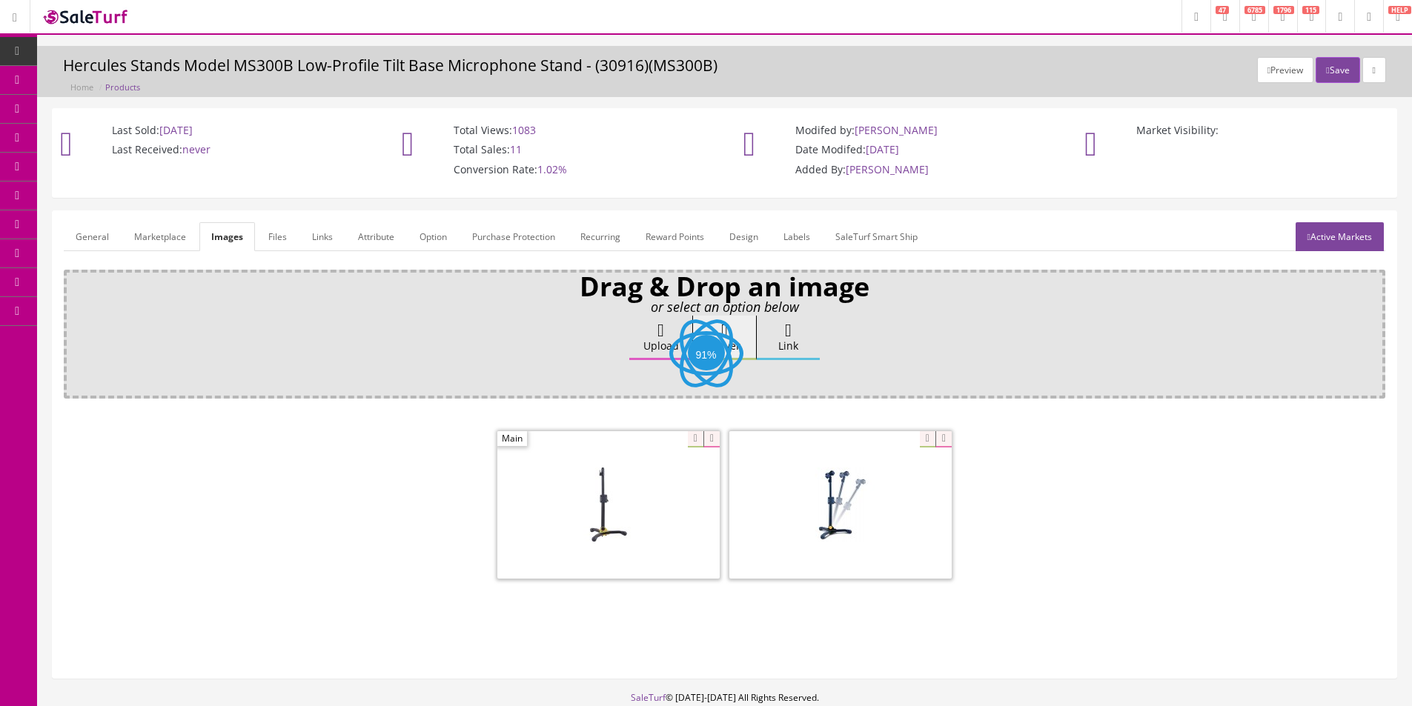
click at [284, 468] on div at bounding box center [724, 506] width 1321 height 156
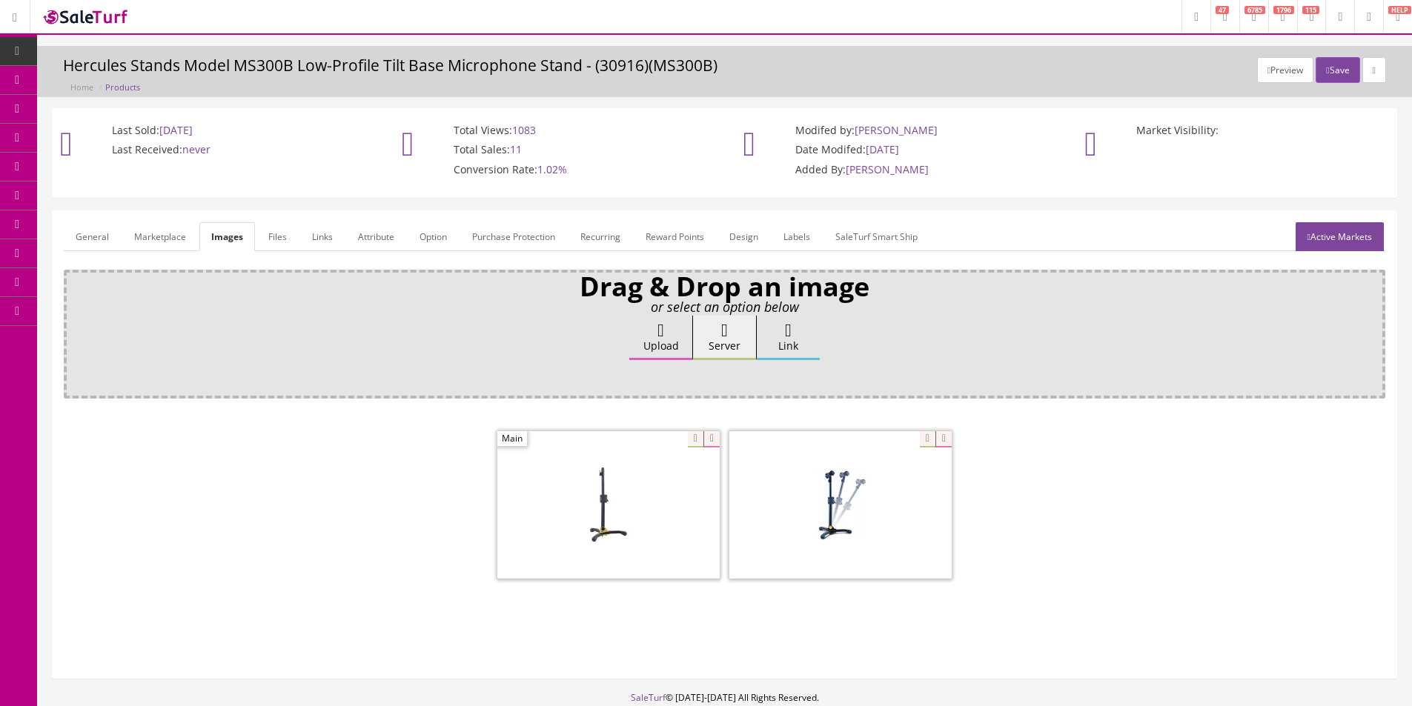
click at [285, 468] on div at bounding box center [724, 506] width 1321 height 156
drag, startPoint x: 285, startPoint y: 468, endPoint x: 236, endPoint y: 198, distance: 274.1
click at [285, 468] on div at bounding box center [724, 506] width 1321 height 156
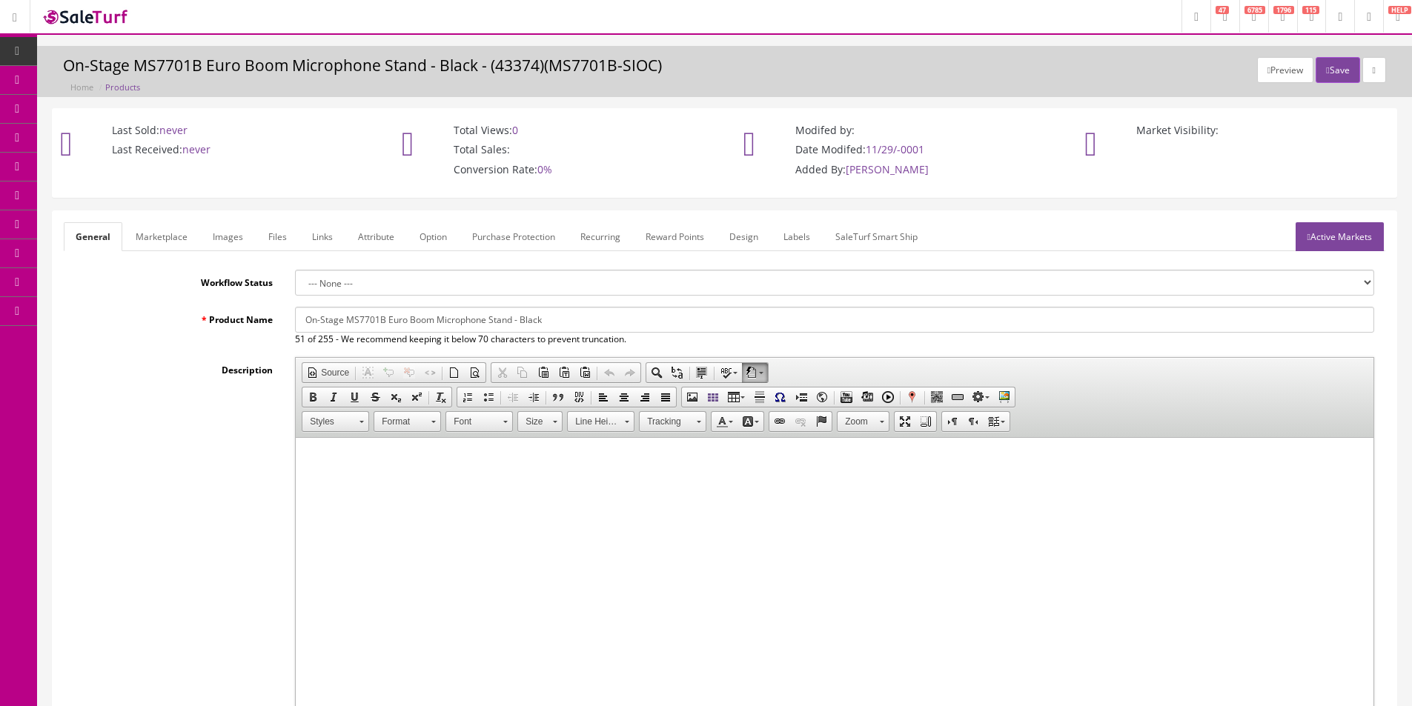
click at [222, 235] on link "Images" at bounding box center [228, 236] width 54 height 29
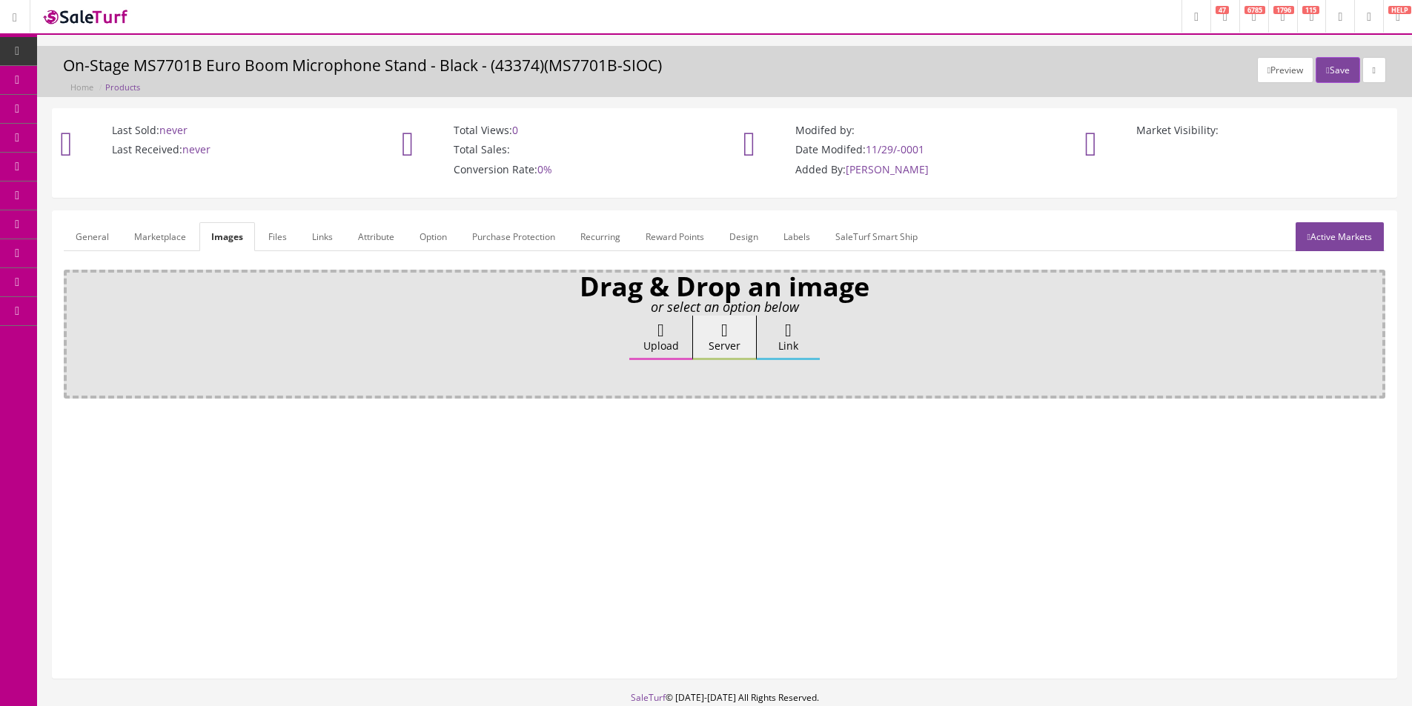
click at [96, 232] on link "General" at bounding box center [92, 236] width 57 height 29
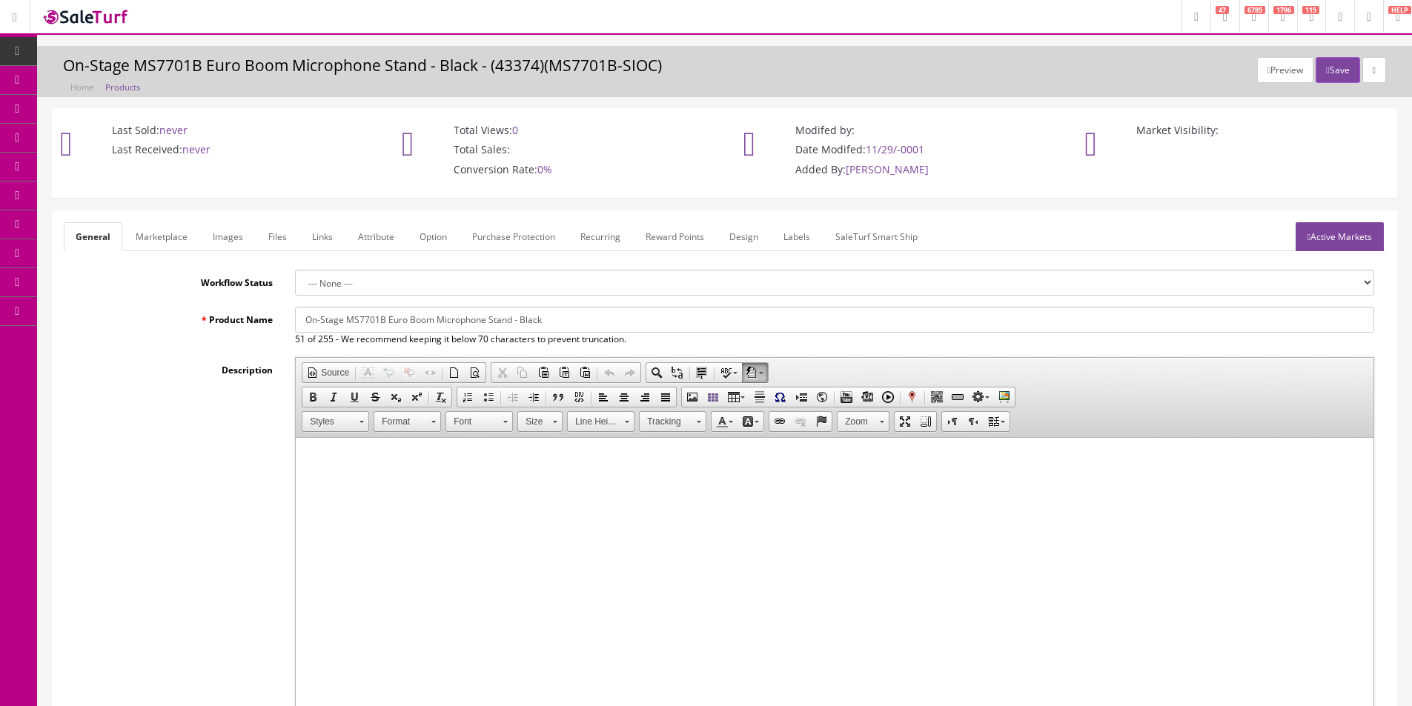
click at [362, 326] on input "On-Stage MS7701B Euro Boom Microphone Stand - Black" at bounding box center [834, 320] width 1079 height 26
